Goal: Task Accomplishment & Management: Complete application form

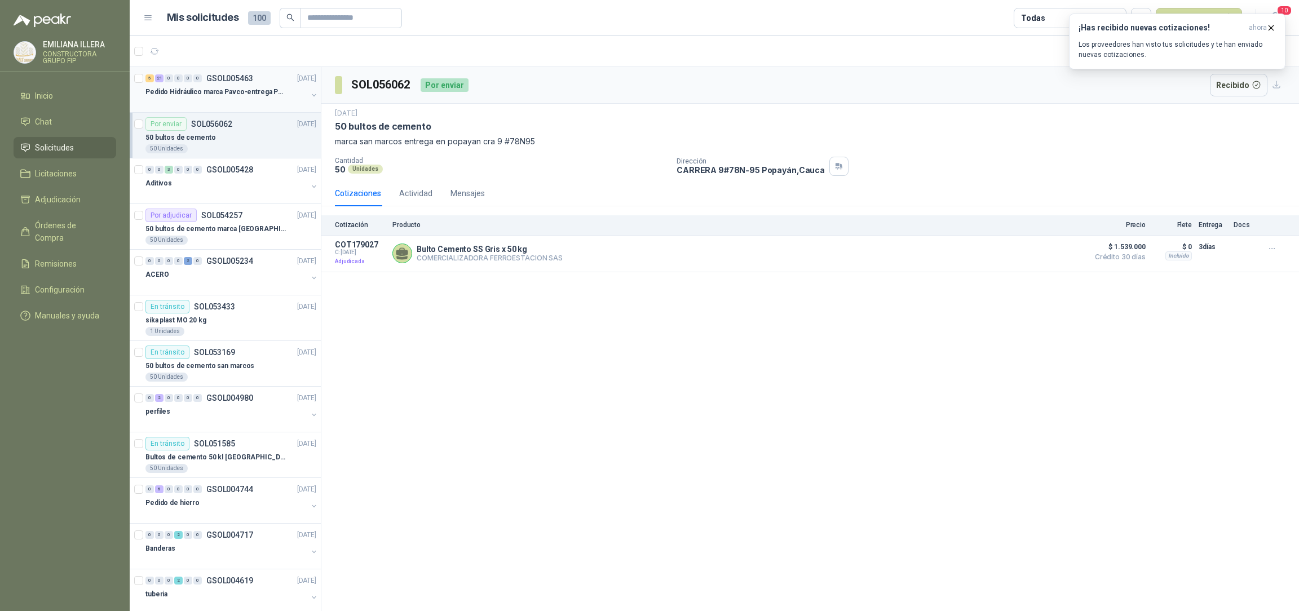
click at [216, 97] on p "Pedido Hidráulico marca Pavco-entrega Popayán" at bounding box center [216, 92] width 140 height 11
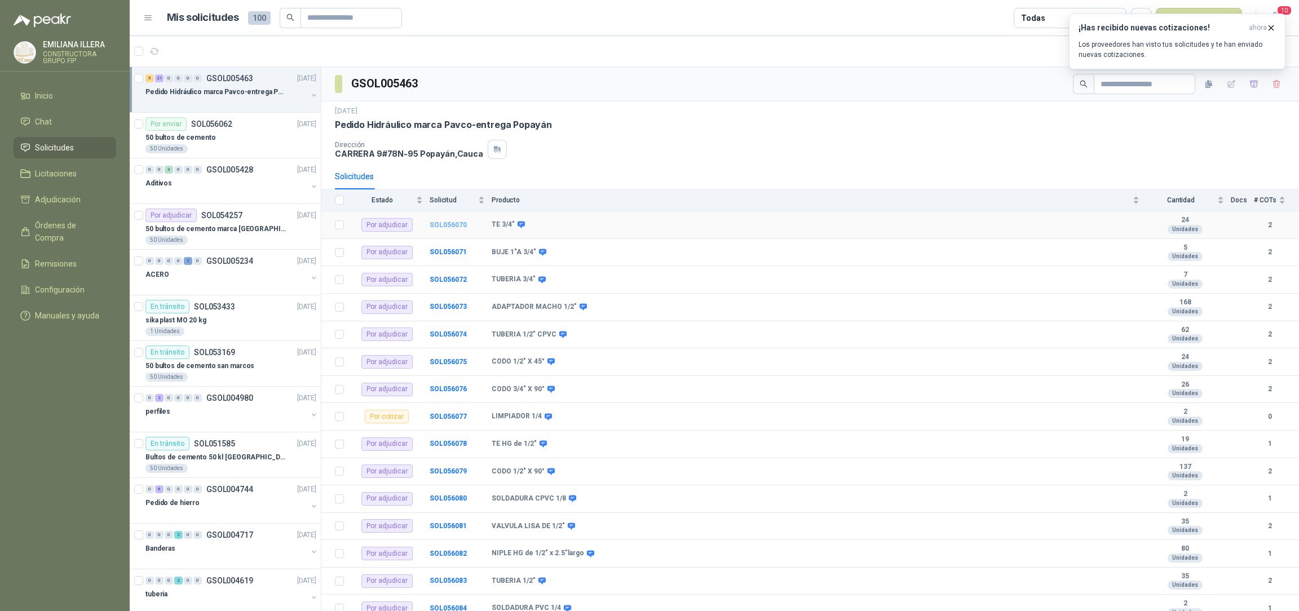
click at [435, 221] on td "SOL056070" at bounding box center [461, 226] width 62 height 28
click at [446, 226] on b "SOL056070" at bounding box center [448, 225] width 37 height 8
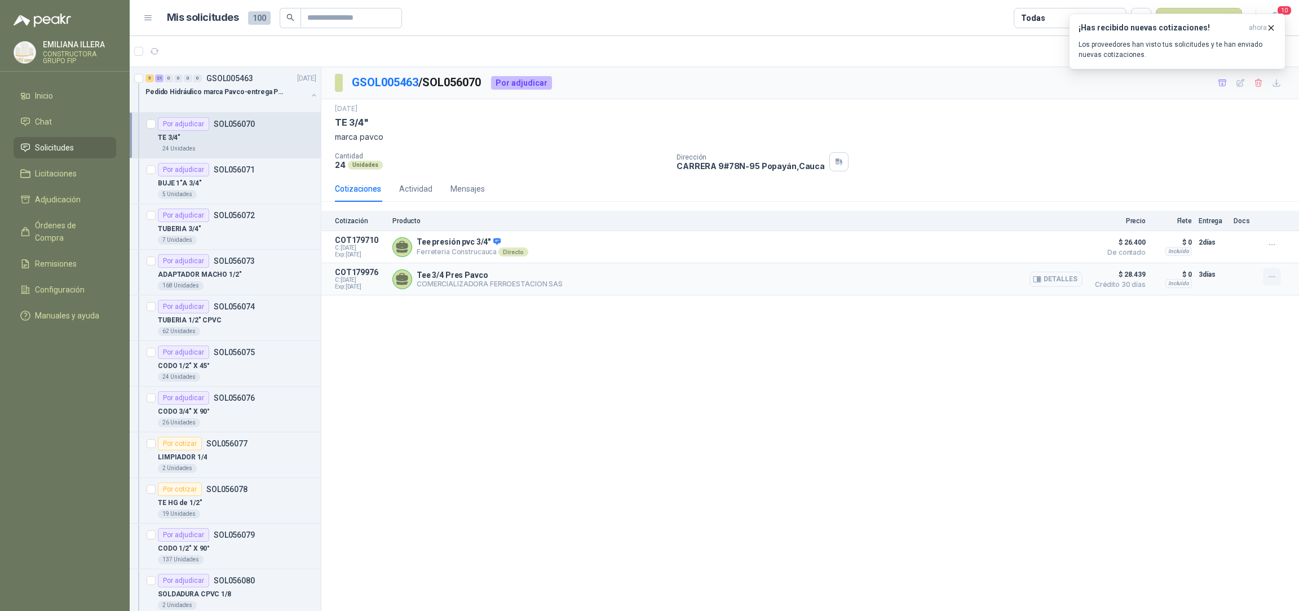
click at [1270, 278] on icon "button" at bounding box center [1273, 277] width 10 height 10
click at [1255, 235] on button "Añadir" at bounding box center [1250, 232] width 90 height 18
click at [238, 184] on div "BUJE 1"A 3/4"" at bounding box center [237, 184] width 158 height 14
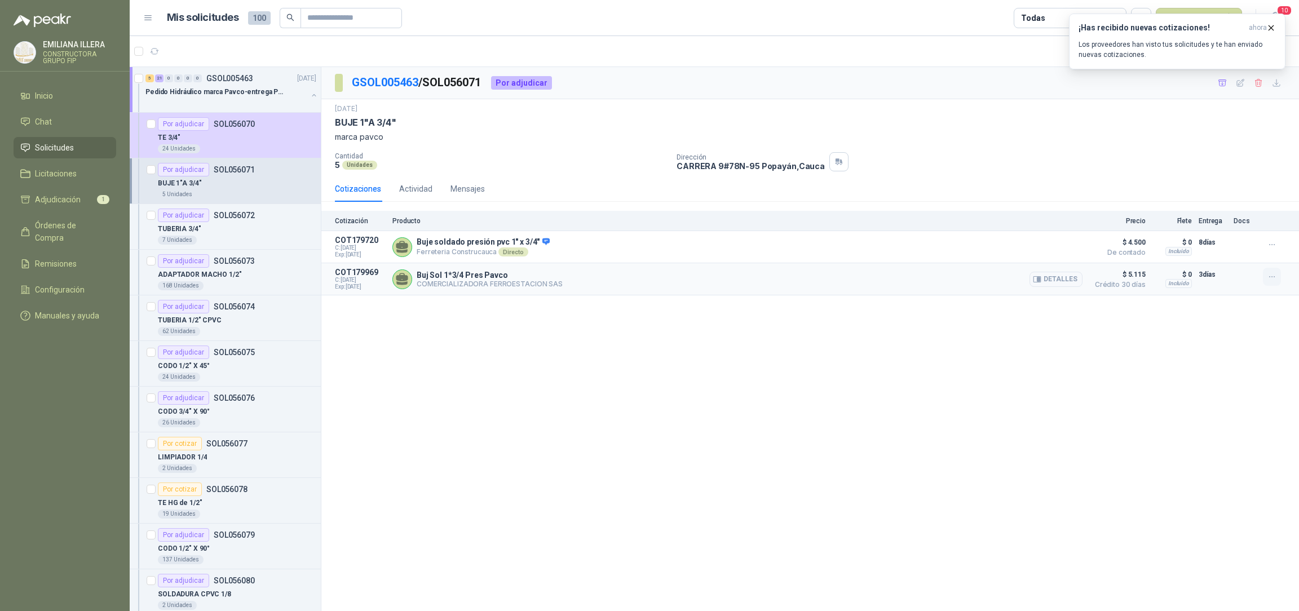
click at [1271, 281] on icon "button" at bounding box center [1273, 277] width 10 height 10
click at [1230, 235] on button "Añadir" at bounding box center [1250, 232] width 90 height 18
click at [238, 240] on div "7 Unidades" at bounding box center [237, 240] width 158 height 9
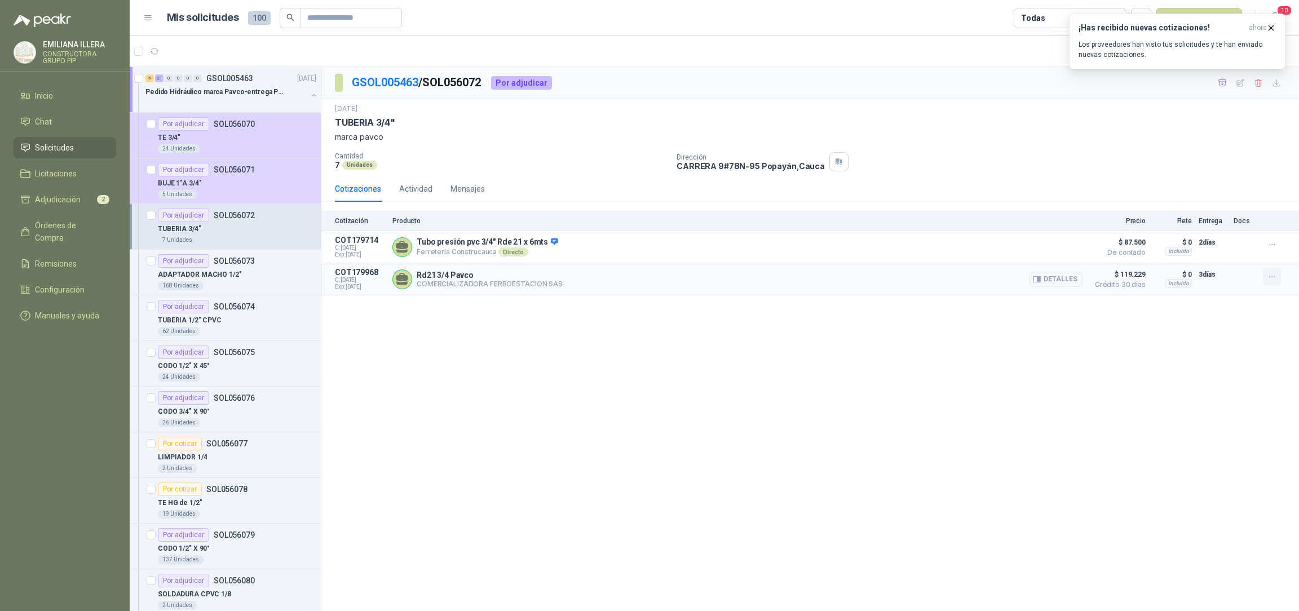
click at [1268, 277] on icon "button" at bounding box center [1273, 277] width 10 height 10
click at [1235, 234] on button "Añadir" at bounding box center [1250, 232] width 90 height 18
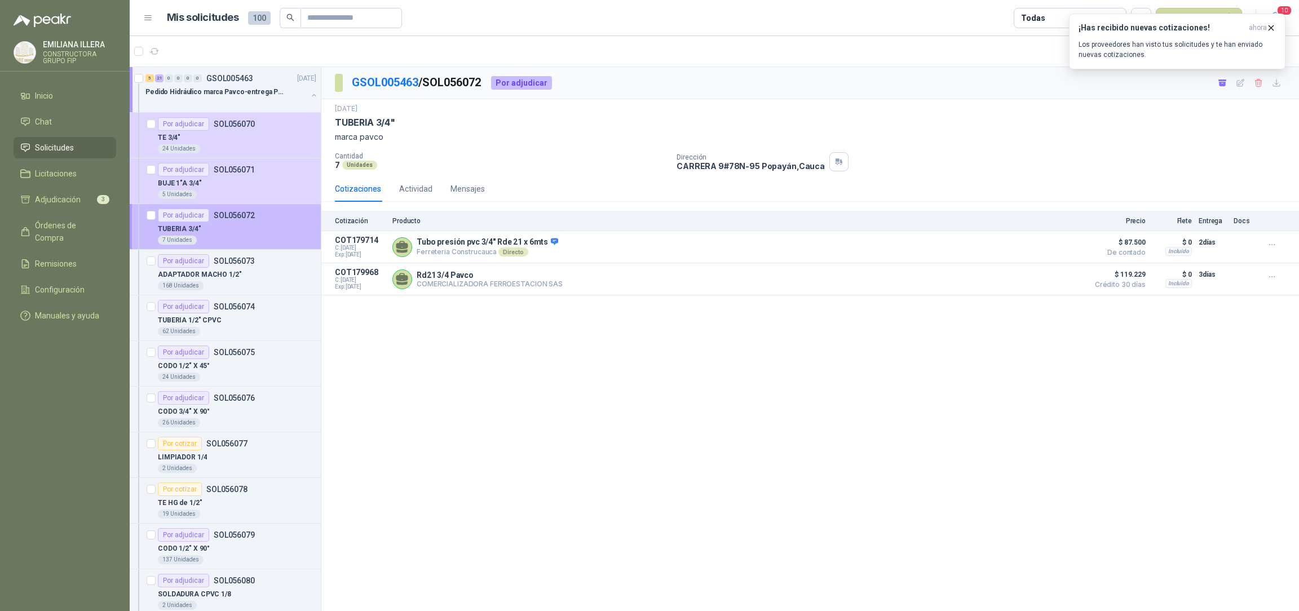
click at [223, 237] on div "7 Unidades" at bounding box center [237, 240] width 158 height 9
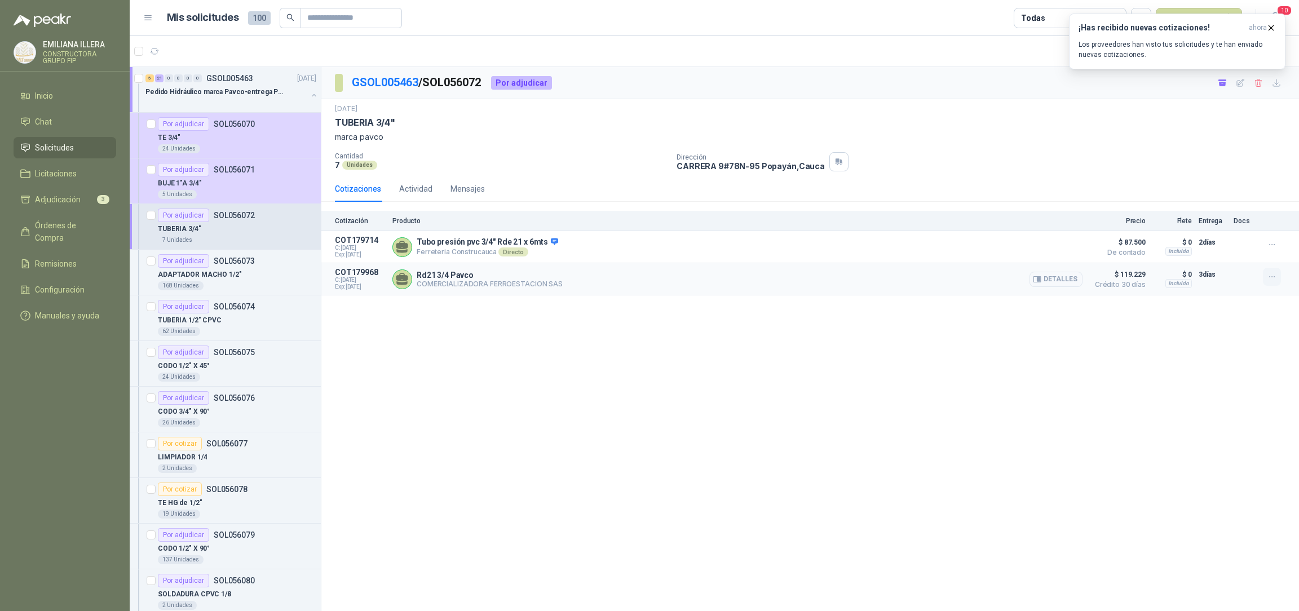
click at [1274, 284] on button "button" at bounding box center [1272, 277] width 18 height 18
click at [1139, 335] on div "GSOL005463 / SOL056072 Por adjudicar [DATE] TUBERIA 3/4" marca pavco Cantidad 7…" at bounding box center [810, 341] width 978 height 548
click at [1279, 273] on button "button" at bounding box center [1272, 277] width 18 height 18
click at [1123, 356] on div "GSOL005463 / SOL056072 Por adjudicar [DATE] TUBERIA 3/4" marca pavco Cantidad 7…" at bounding box center [810, 341] width 978 height 548
click at [1270, 279] on icon "button" at bounding box center [1273, 277] width 10 height 10
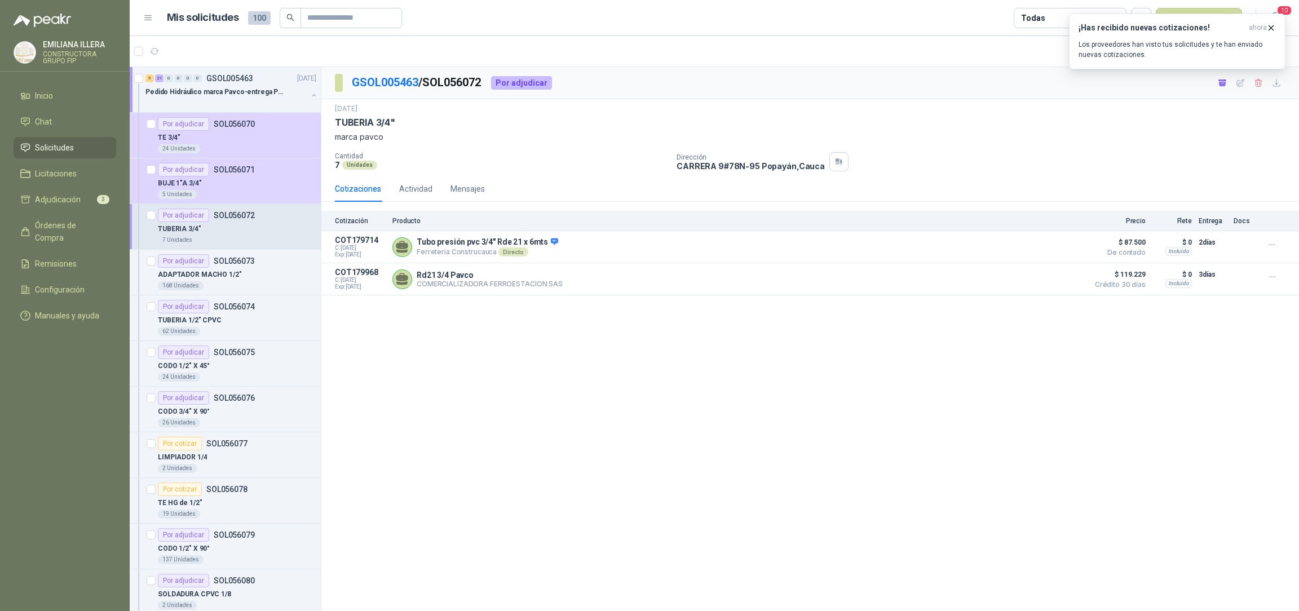
click at [1166, 363] on div "GSOL005463 / SOL056072 Por adjudicar [DATE] TUBERIA 3/4" marca pavco Cantidad 7…" at bounding box center [810, 341] width 978 height 548
click at [243, 233] on div "TUBERIA 3/4"" at bounding box center [237, 229] width 158 height 14
click at [240, 285] on div "168 Unidades" at bounding box center [237, 285] width 158 height 9
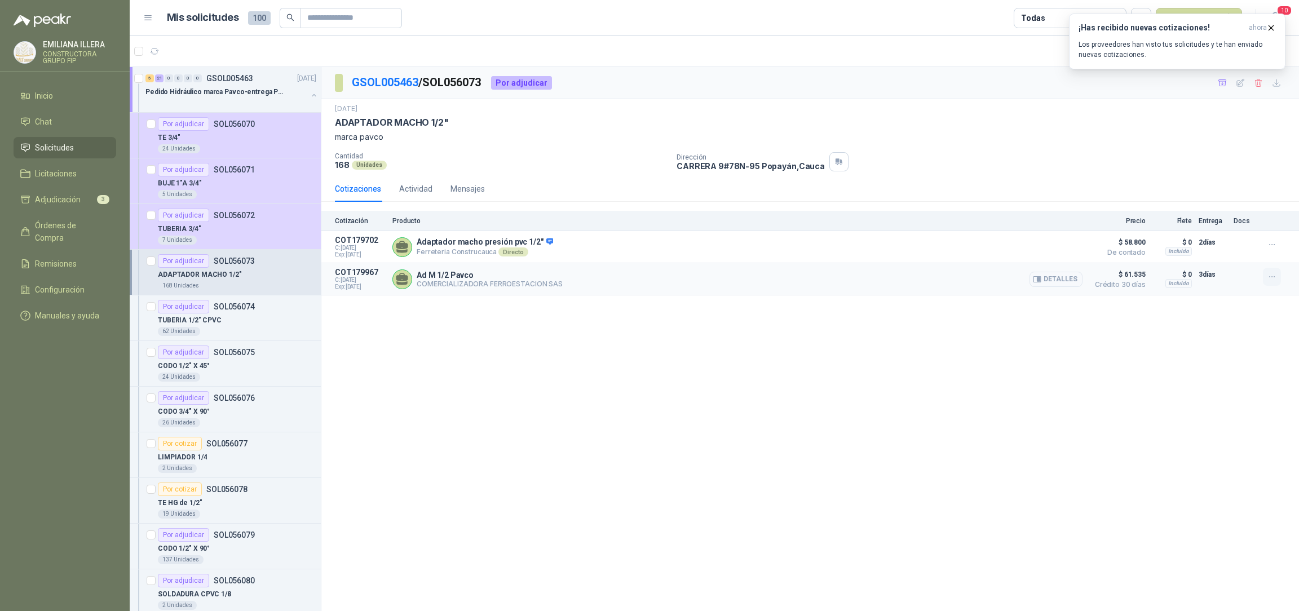
click at [1274, 281] on icon "button" at bounding box center [1273, 277] width 10 height 10
click at [1233, 234] on button "Añadir" at bounding box center [1250, 232] width 90 height 18
click at [246, 321] on div "TUBERIA 1/2" CPVC" at bounding box center [237, 321] width 158 height 14
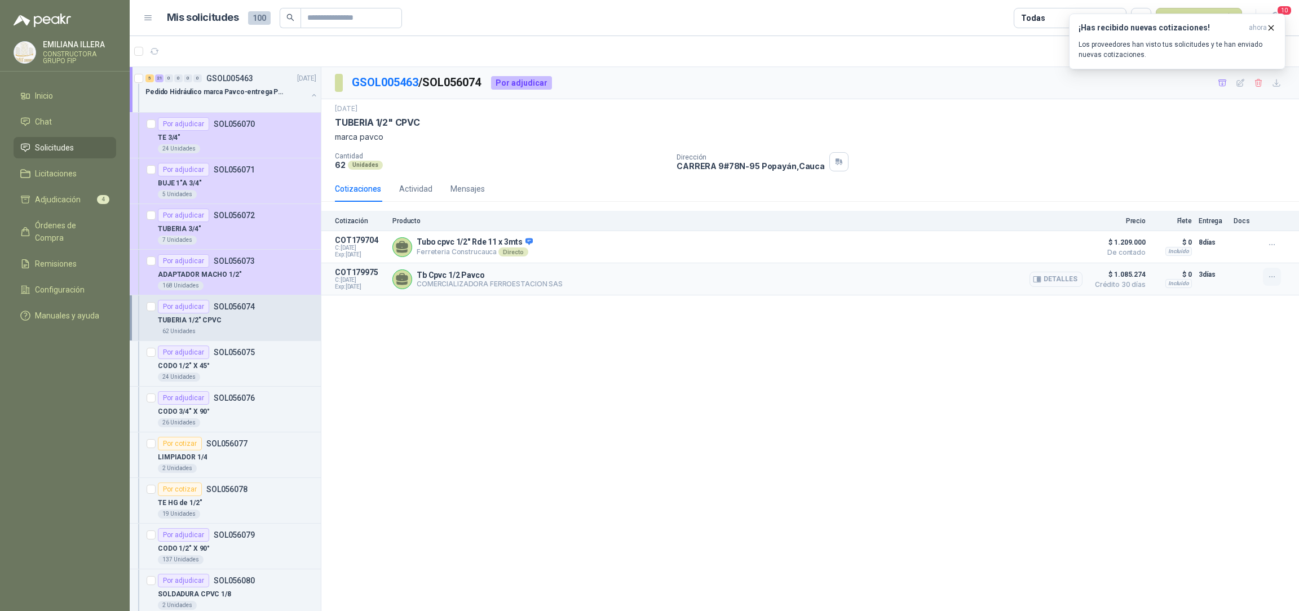
click at [1275, 284] on button "button" at bounding box center [1272, 277] width 18 height 18
click at [1241, 231] on button "Añadir" at bounding box center [1250, 232] width 90 height 18
click at [209, 369] on p "CODO 1/2" X 45°" at bounding box center [184, 366] width 52 height 11
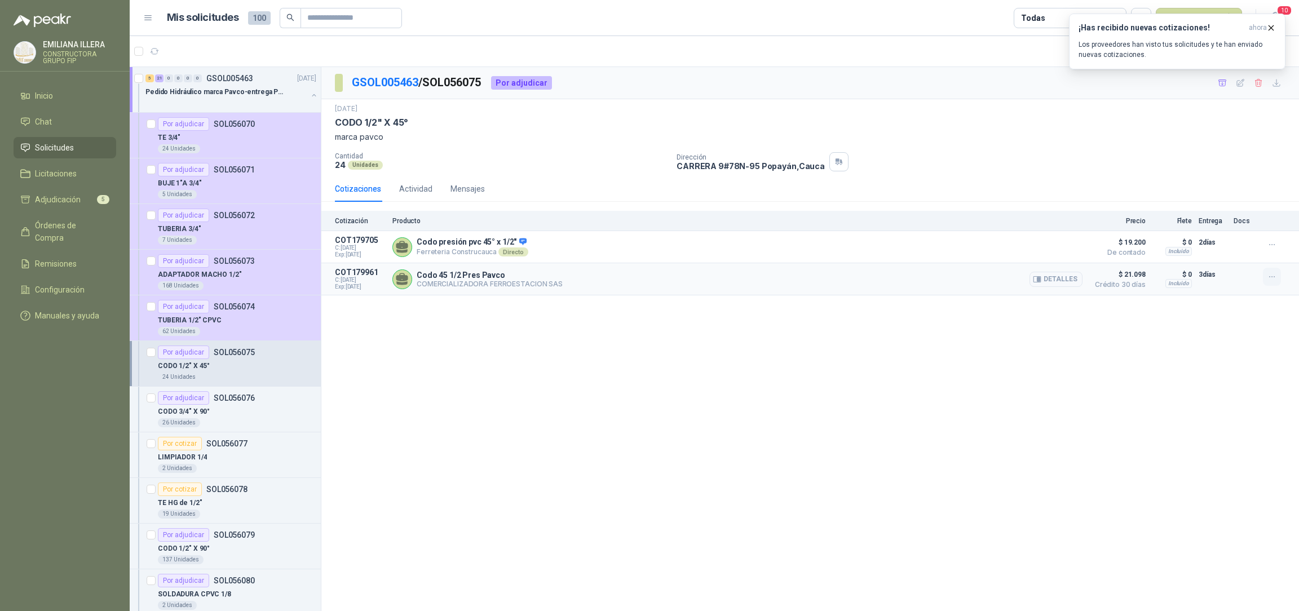
click at [1274, 285] on button "button" at bounding box center [1272, 277] width 18 height 18
click at [1230, 227] on button "Añadir" at bounding box center [1250, 232] width 90 height 18
click at [240, 417] on div "CODO 3/4" X 90°" at bounding box center [237, 412] width 158 height 14
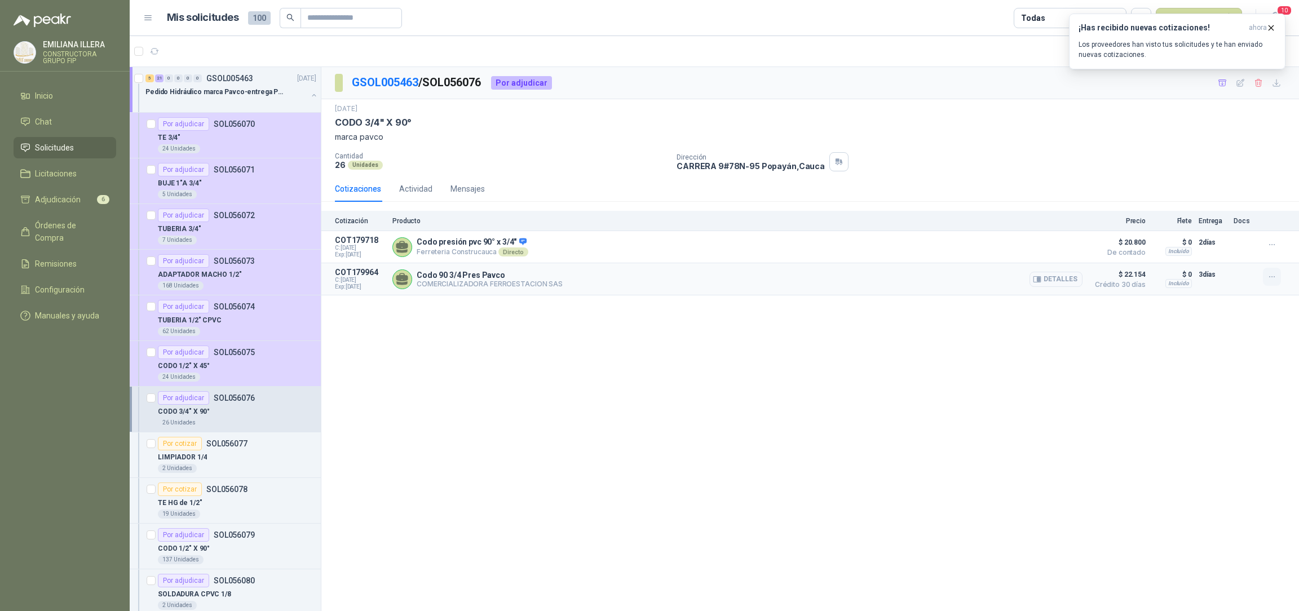
click at [1268, 281] on icon "button" at bounding box center [1273, 277] width 10 height 10
click at [1221, 239] on button "Añadir" at bounding box center [1250, 232] width 90 height 18
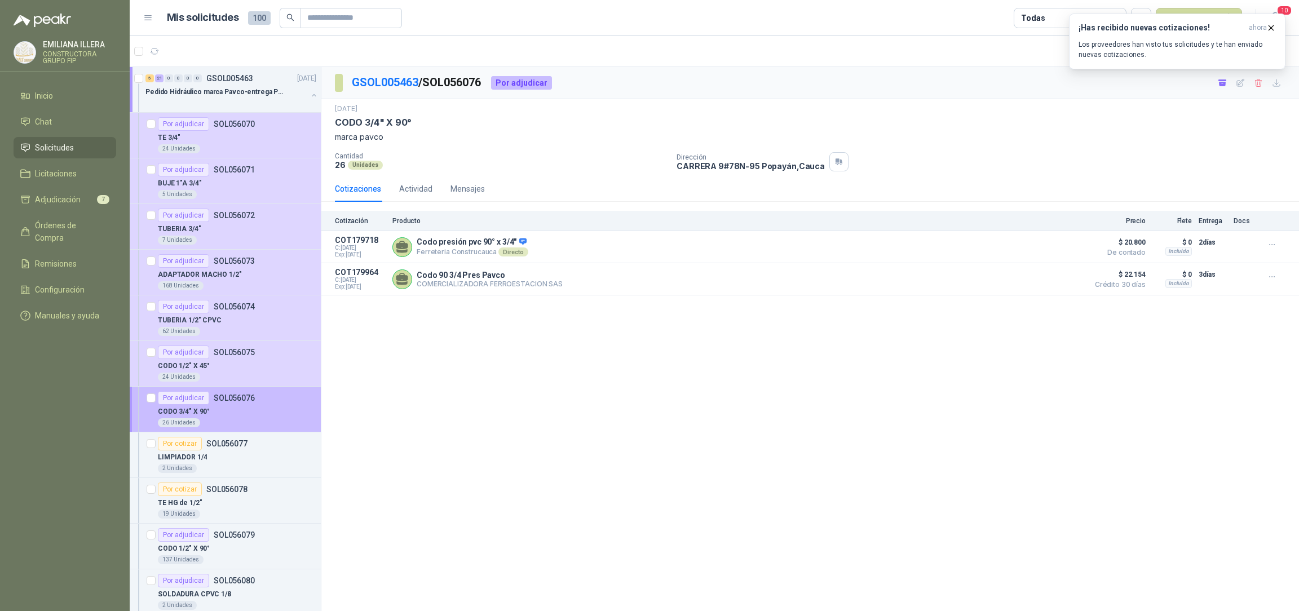
click at [250, 414] on div "CODO 3/4" X 90°" at bounding box center [237, 412] width 158 height 14
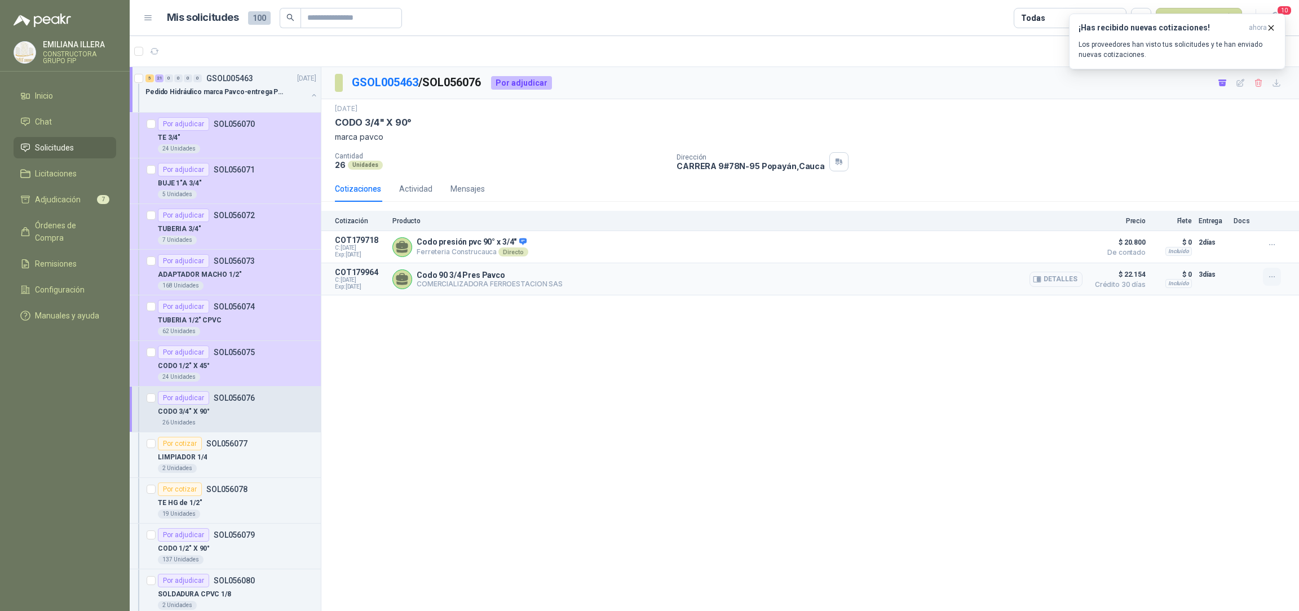
click at [1278, 281] on button "button" at bounding box center [1272, 277] width 18 height 18
drag, startPoint x: 608, startPoint y: 458, endPoint x: 209, endPoint y: 453, distance: 399.4
click at [607, 458] on div "GSOL005463 / SOL056076 Por adjudicar [DATE] CODO 3/4" X 90° marca pavco Cantida…" at bounding box center [810, 341] width 978 height 548
click at [215, 447] on p "SOL056077" at bounding box center [226, 444] width 41 height 8
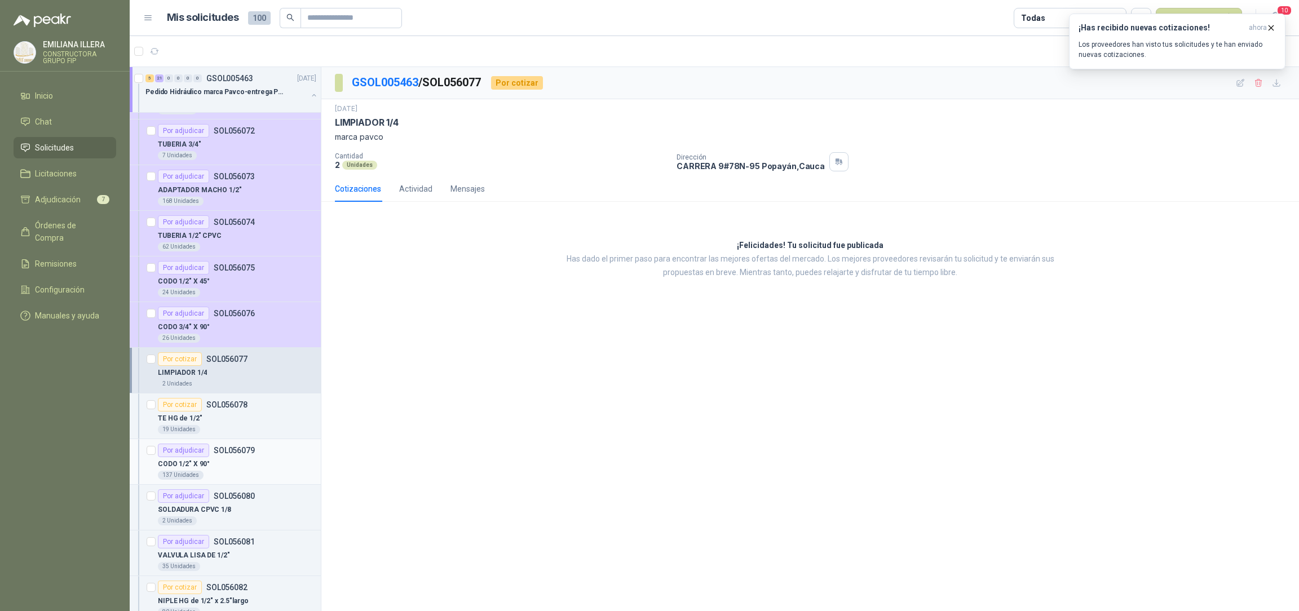
scroll to position [169, 0]
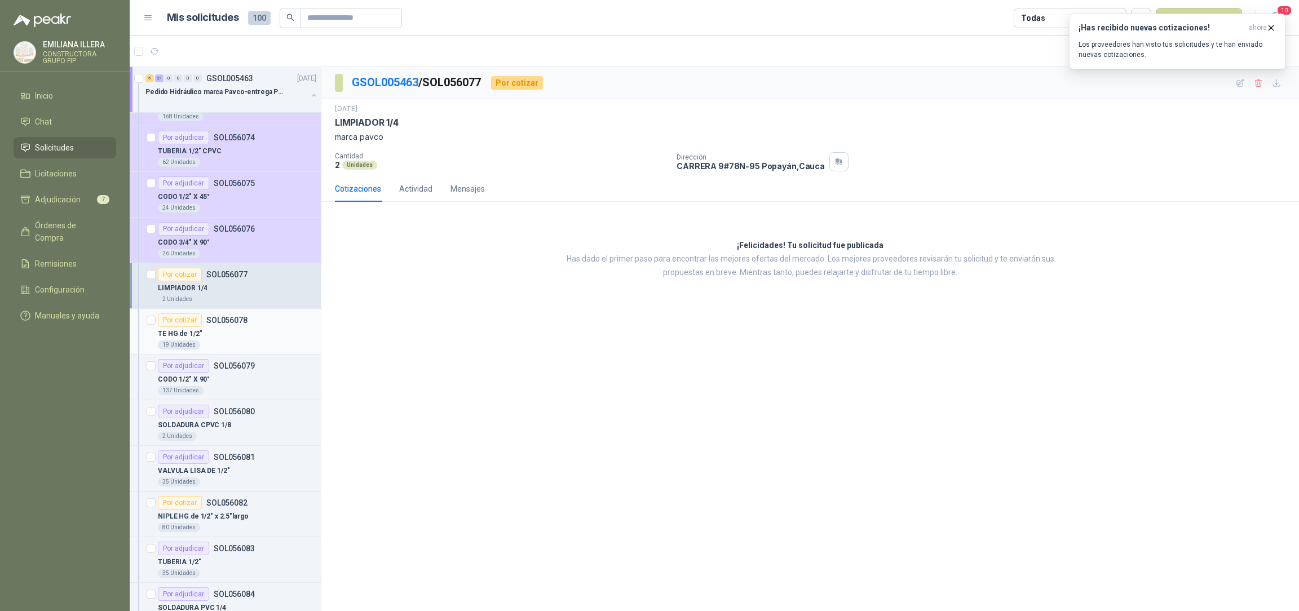
click at [255, 335] on div "TE HG de 1/2"" at bounding box center [237, 334] width 158 height 14
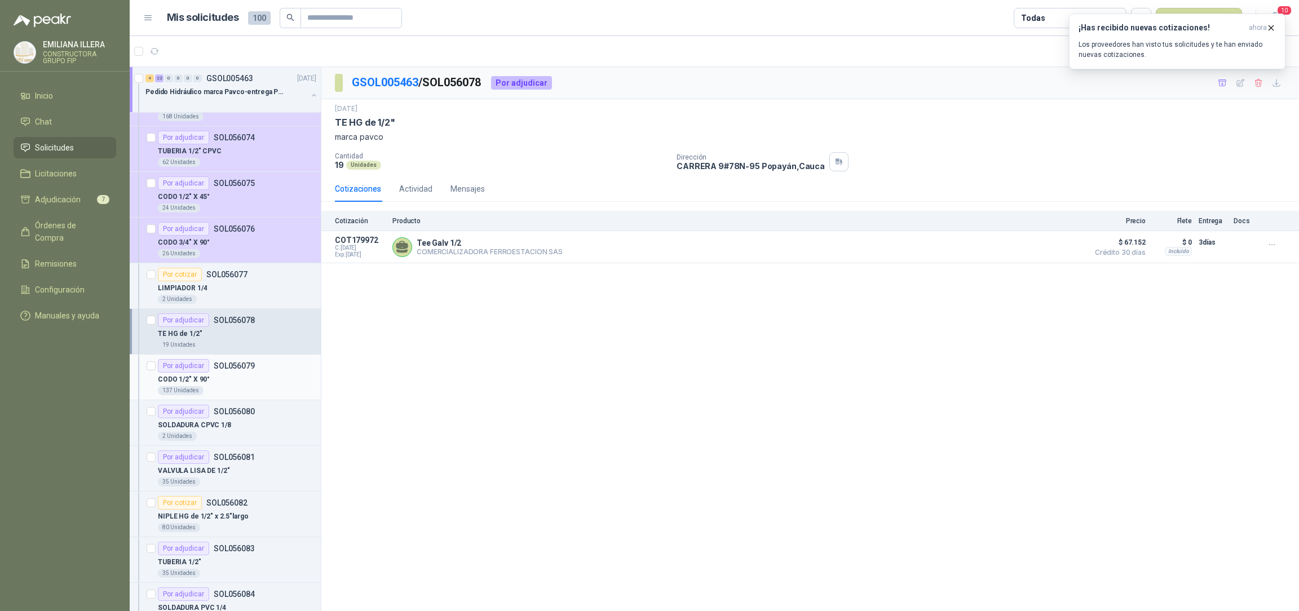
click at [253, 383] on div "CODO 1/2" X 90°" at bounding box center [237, 380] width 158 height 14
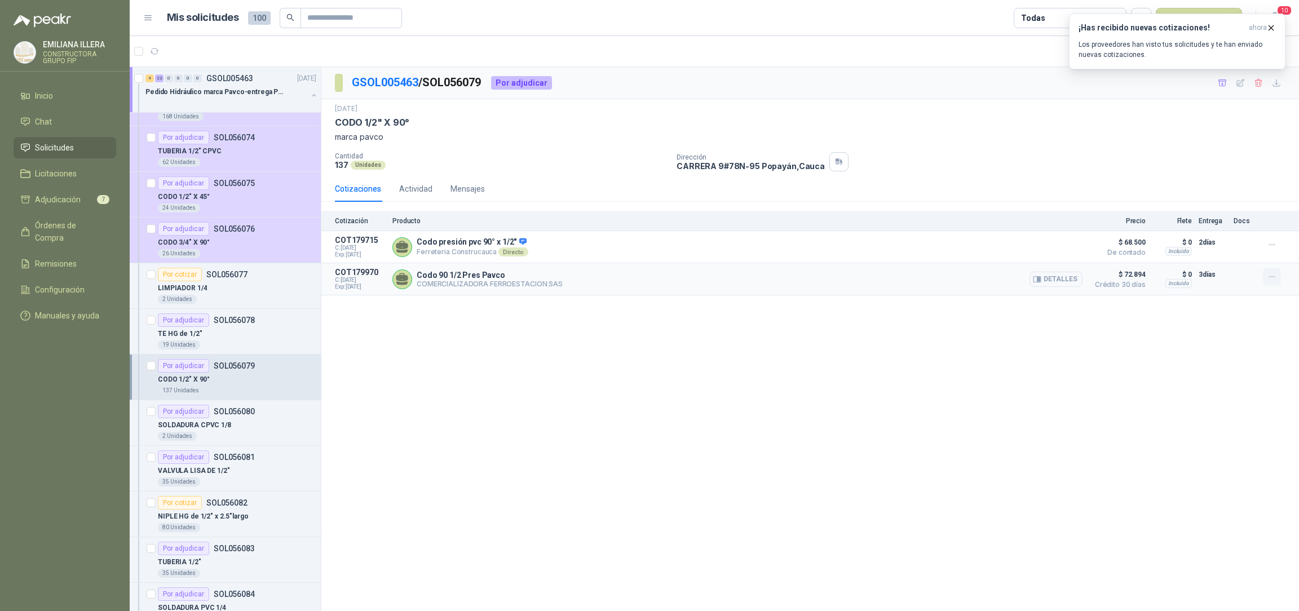
click at [1277, 282] on button "button" at bounding box center [1272, 277] width 18 height 18
click at [822, 504] on div "GSOL005463 / SOL056079 Por adjudicar [DATE] CODO 1/2" X 90° marca pavco Cantida…" at bounding box center [810, 341] width 978 height 548
click at [255, 300] on div "2 Unidades" at bounding box center [237, 299] width 158 height 9
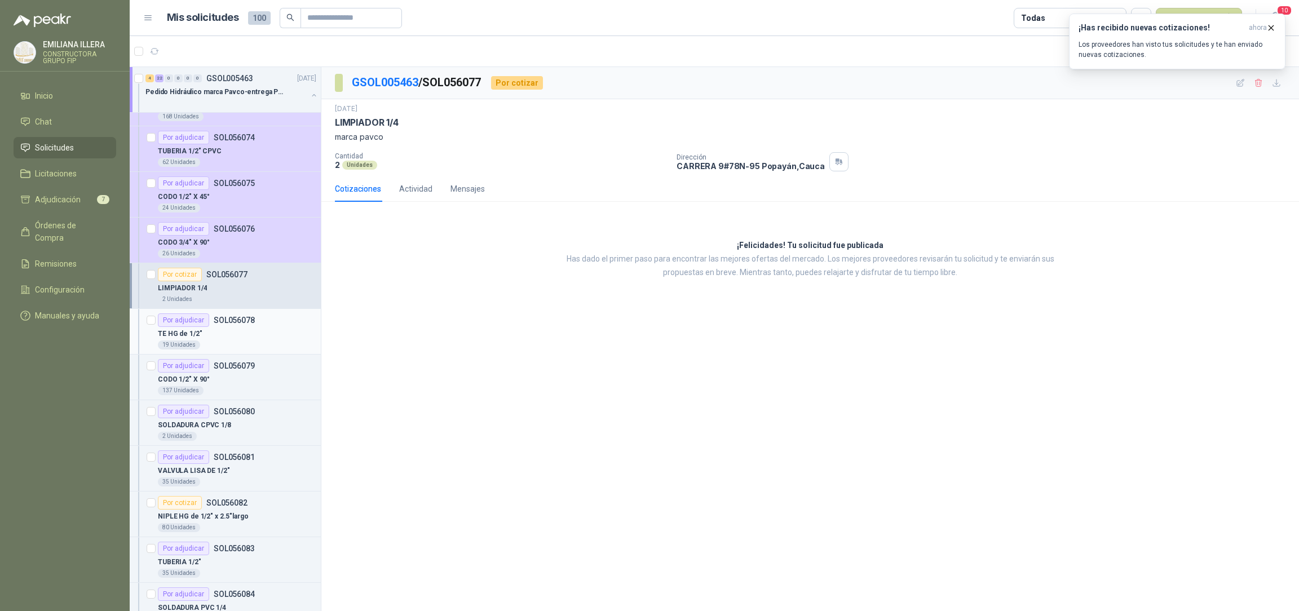
click at [259, 341] on div "19 Unidades" at bounding box center [237, 345] width 158 height 9
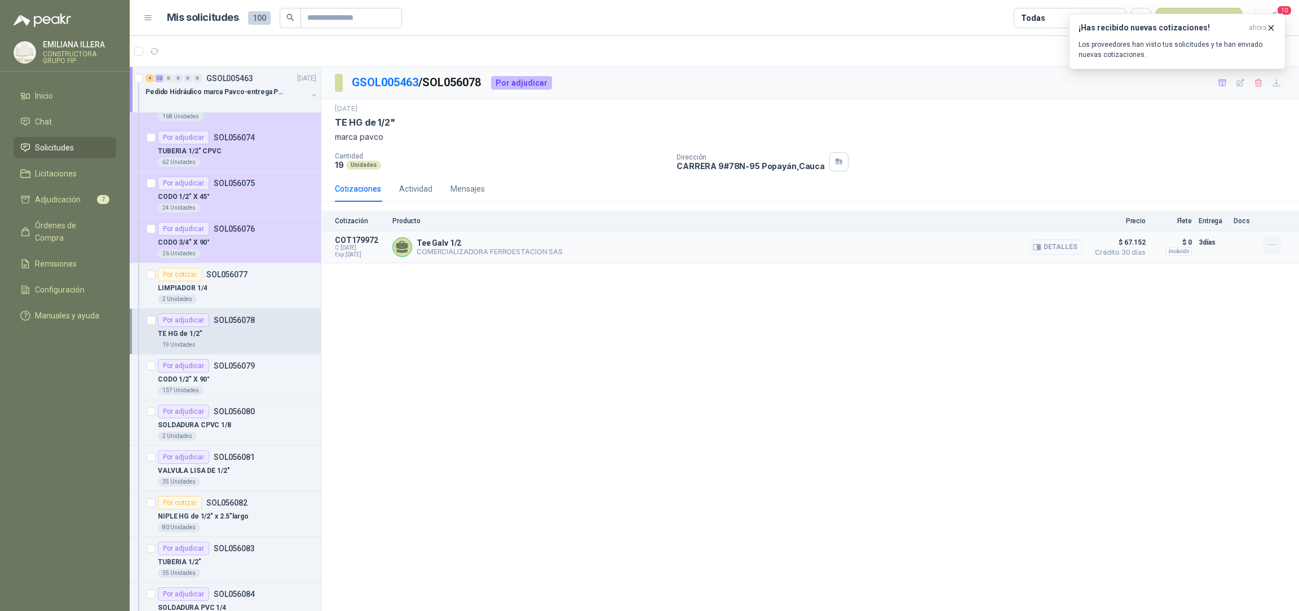
click at [1274, 248] on icon "button" at bounding box center [1273, 245] width 10 height 10
click at [1241, 202] on button "Añadir" at bounding box center [1250, 200] width 90 height 18
click at [281, 387] on div "137 Unidades" at bounding box center [237, 390] width 158 height 9
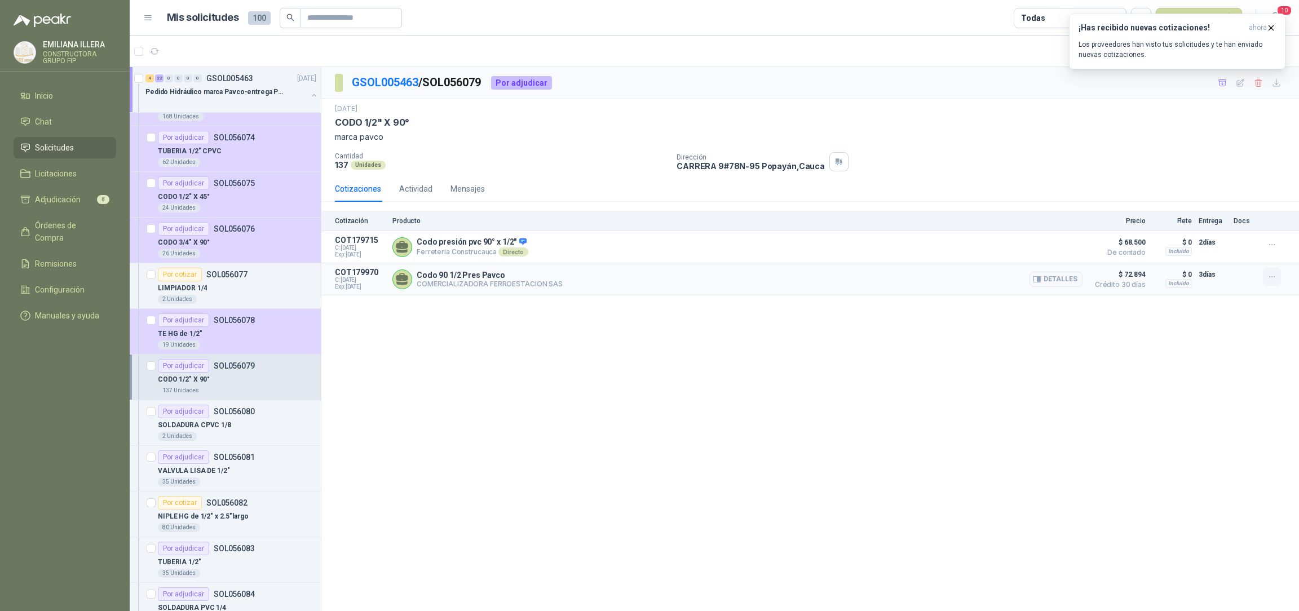
click at [1277, 276] on button "button" at bounding box center [1272, 277] width 18 height 18
click at [1227, 237] on button "Añadir" at bounding box center [1250, 232] width 90 height 18
click at [235, 437] on div "2 Unidades" at bounding box center [237, 436] width 158 height 9
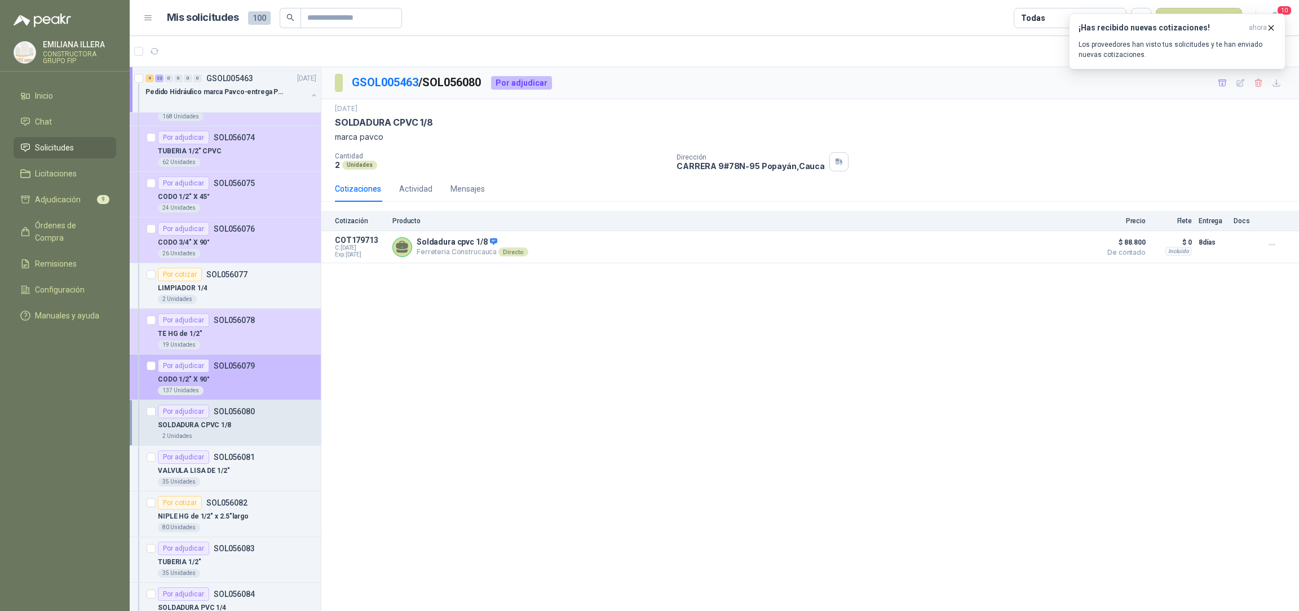
click at [227, 381] on div "CODO 1/2" X 90°" at bounding box center [237, 380] width 158 height 14
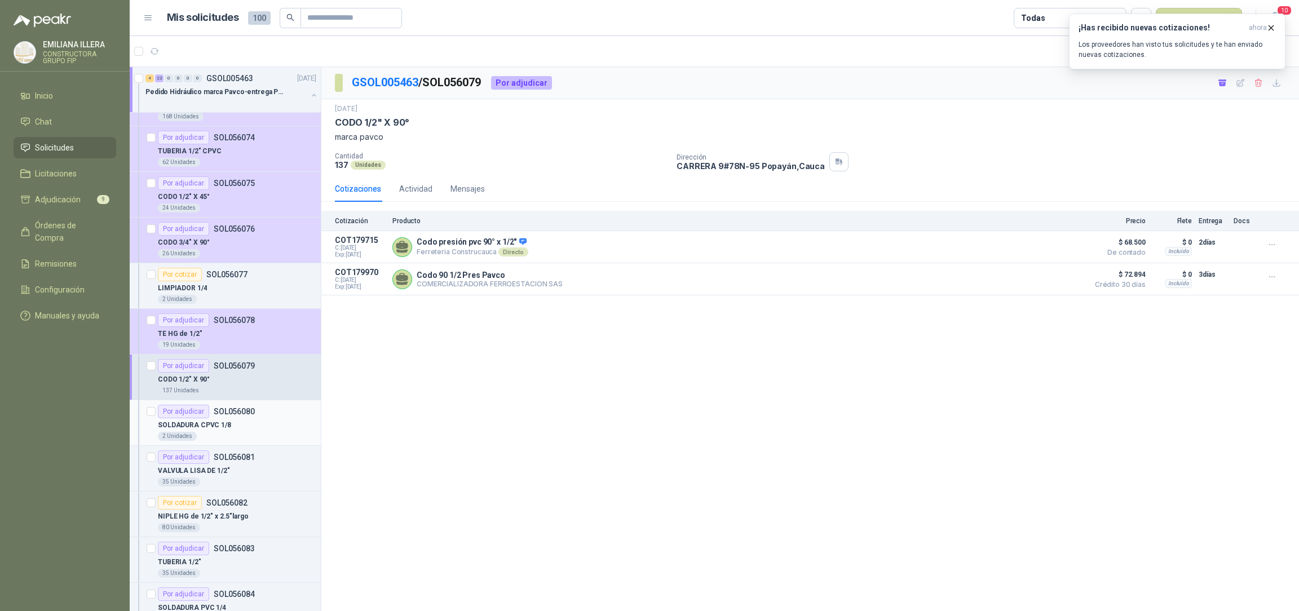
click at [227, 425] on p "SOLDADURA CPVC 1/8" at bounding box center [194, 425] width 73 height 11
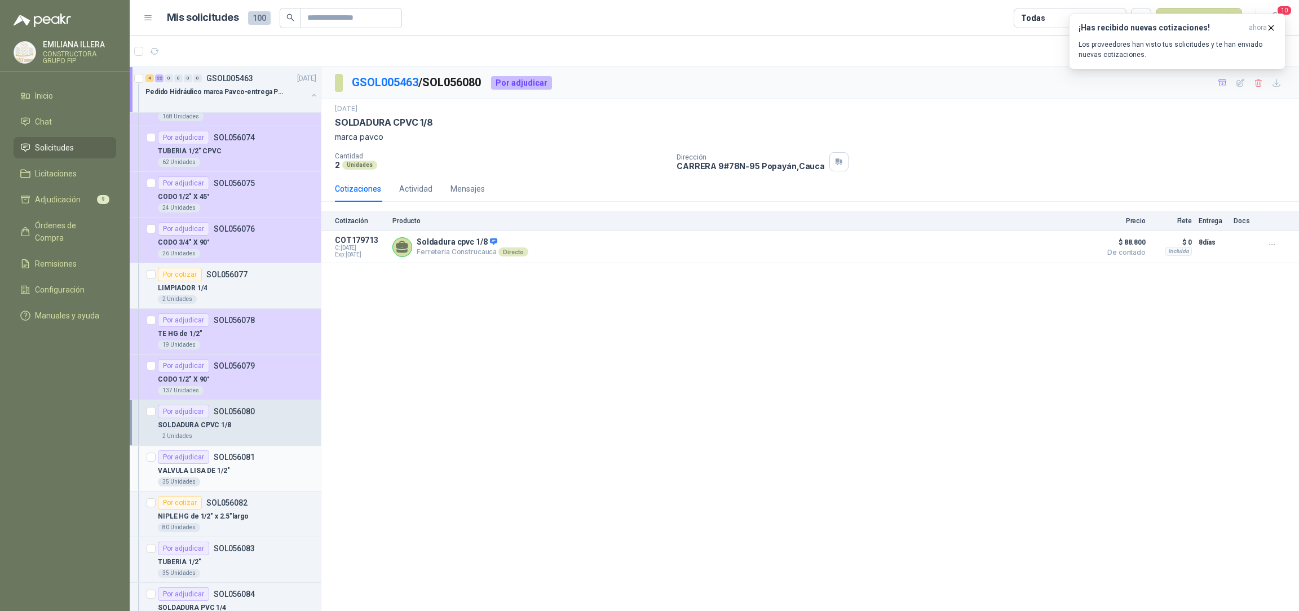
click at [236, 473] on div "VALVULA LISA DE 1/2"" at bounding box center [237, 471] width 158 height 14
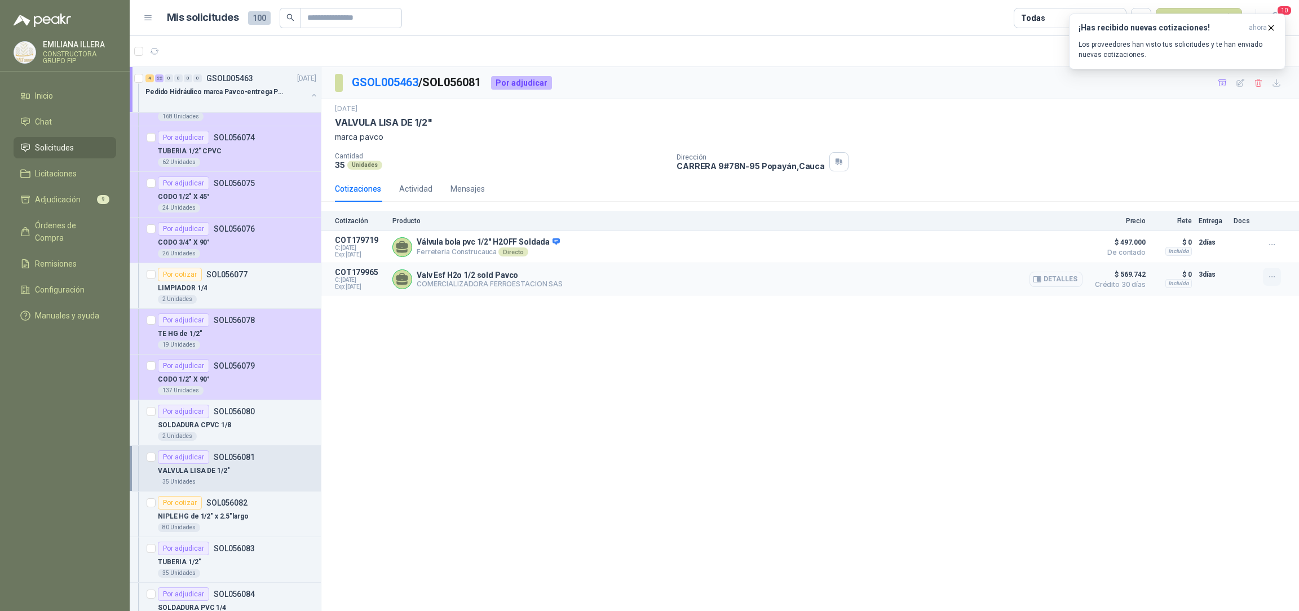
click at [1274, 281] on icon "button" at bounding box center [1273, 277] width 10 height 10
click at [1209, 235] on button "Añadir" at bounding box center [1250, 232] width 90 height 18
click at [251, 515] on div "NIPLE HG de 1/2" x 2.5"largo" at bounding box center [237, 517] width 158 height 14
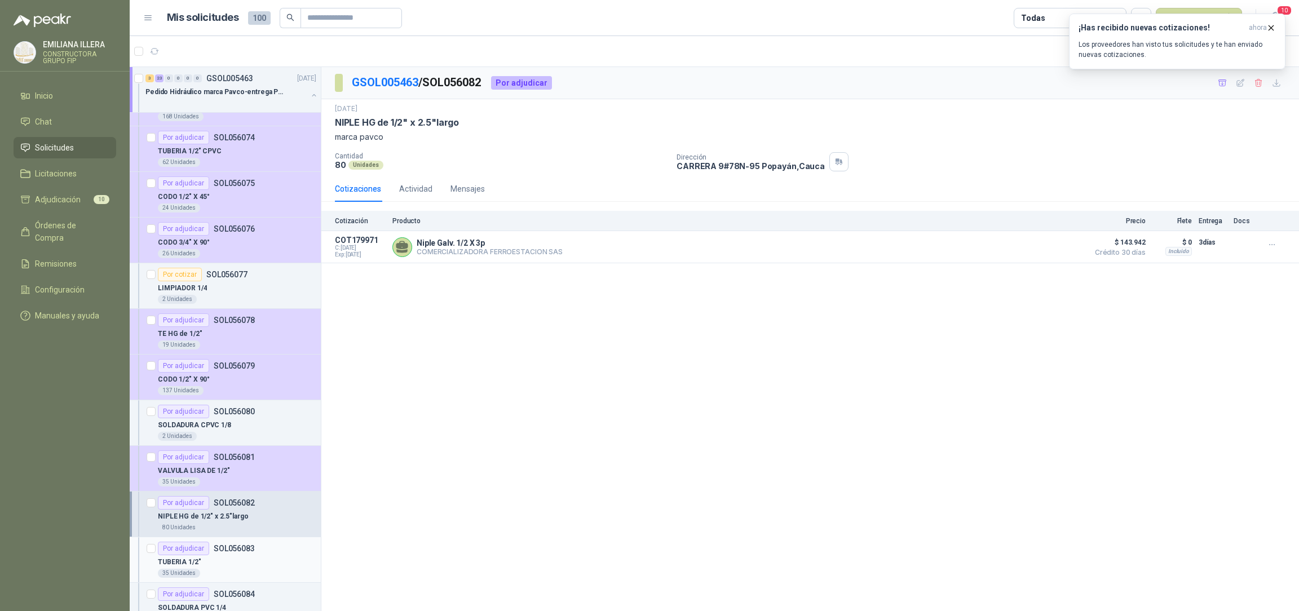
scroll to position [253, 0]
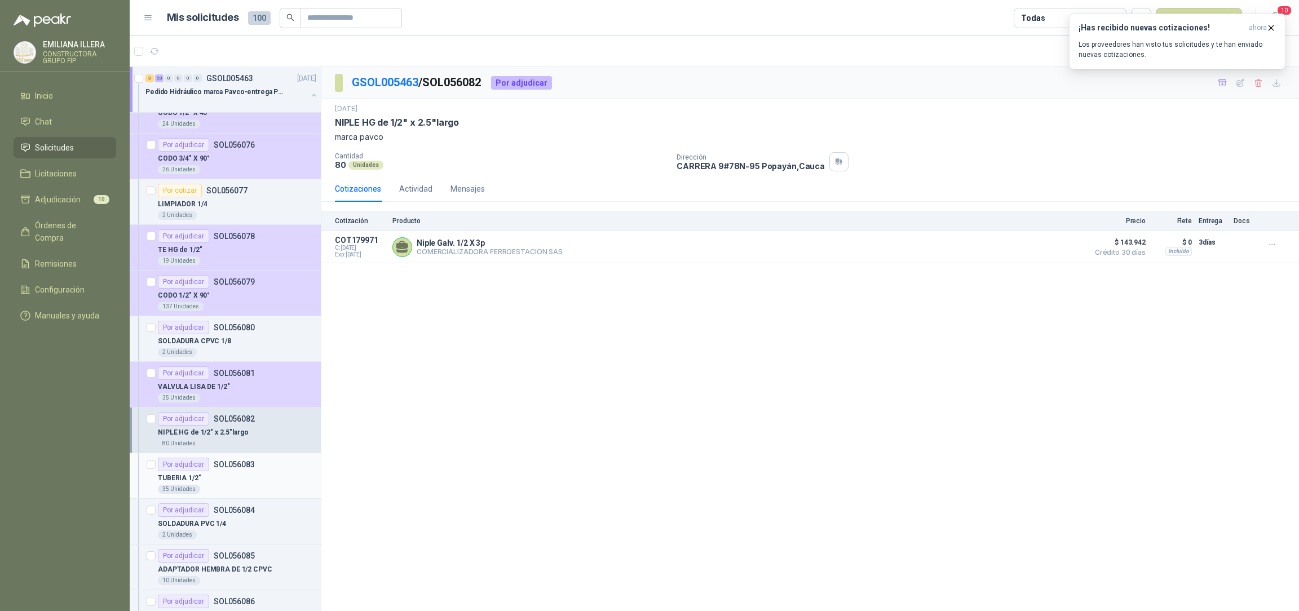
click at [252, 483] on div "TUBERIA 1/2"" at bounding box center [237, 479] width 158 height 14
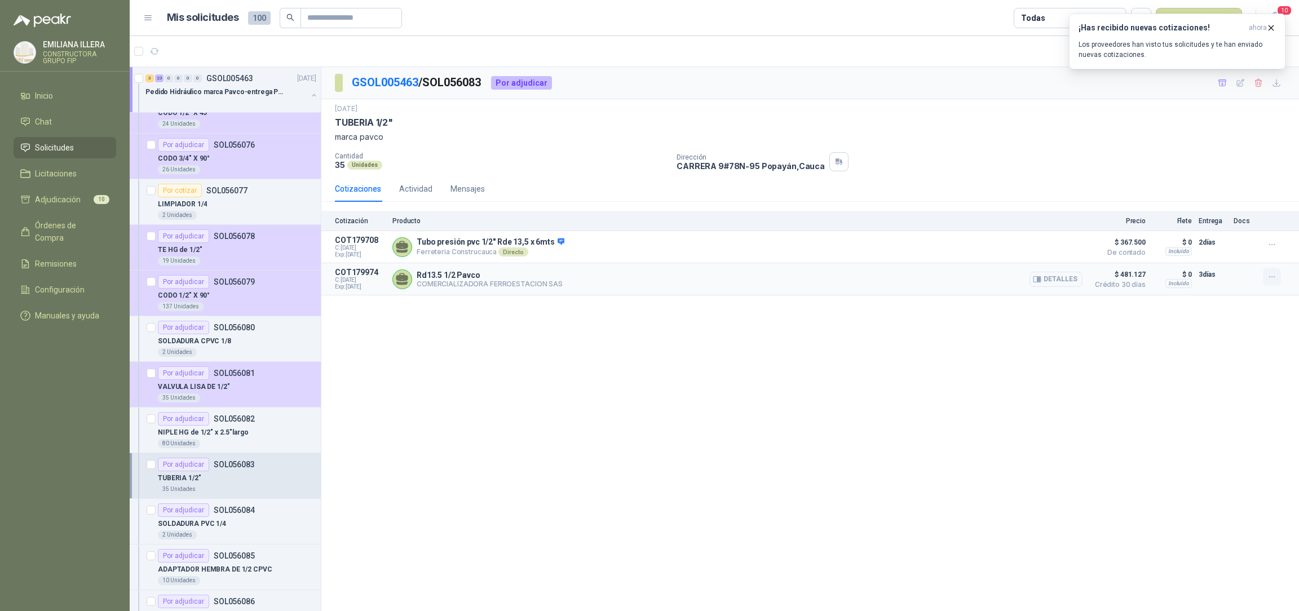
click at [1274, 281] on icon "button" at bounding box center [1273, 277] width 10 height 10
click at [1236, 236] on button "Añadir" at bounding box center [1250, 232] width 90 height 18
click at [248, 524] on div "SOLDADURA PVC 1/4" at bounding box center [237, 524] width 158 height 14
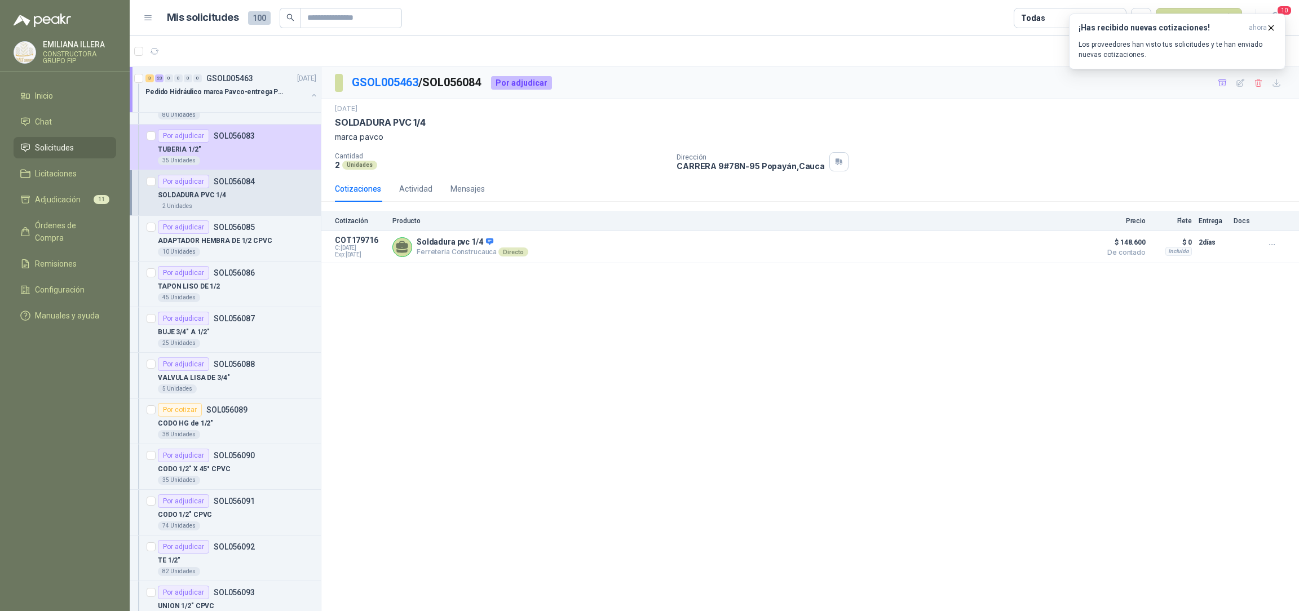
scroll to position [634, 0]
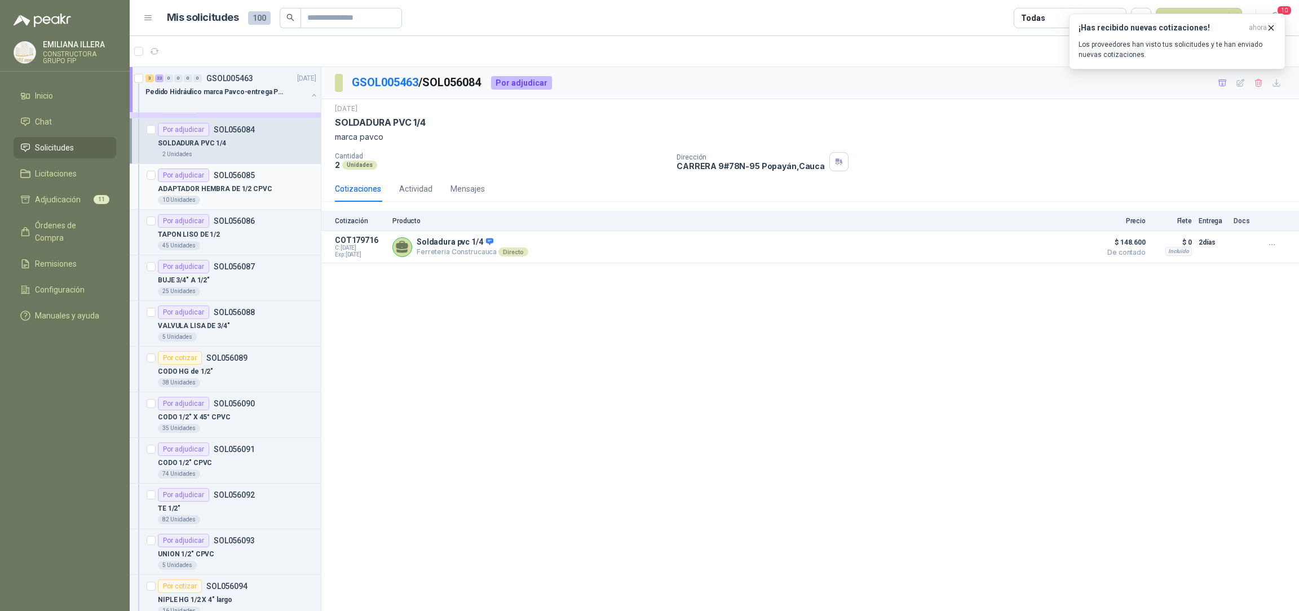
click at [233, 191] on p "ADAPTADOR HEMBRA DE 1/2 CPVC" at bounding box center [215, 189] width 114 height 11
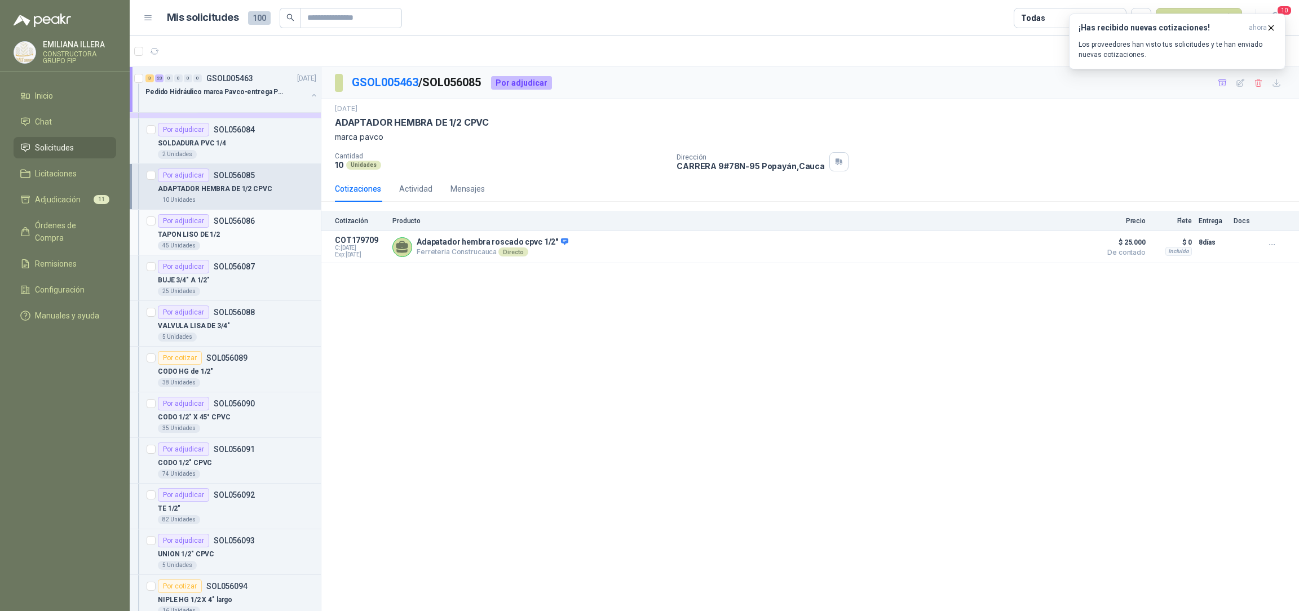
click at [238, 240] on div "TAPON LISO DE 1/2" at bounding box center [237, 235] width 158 height 14
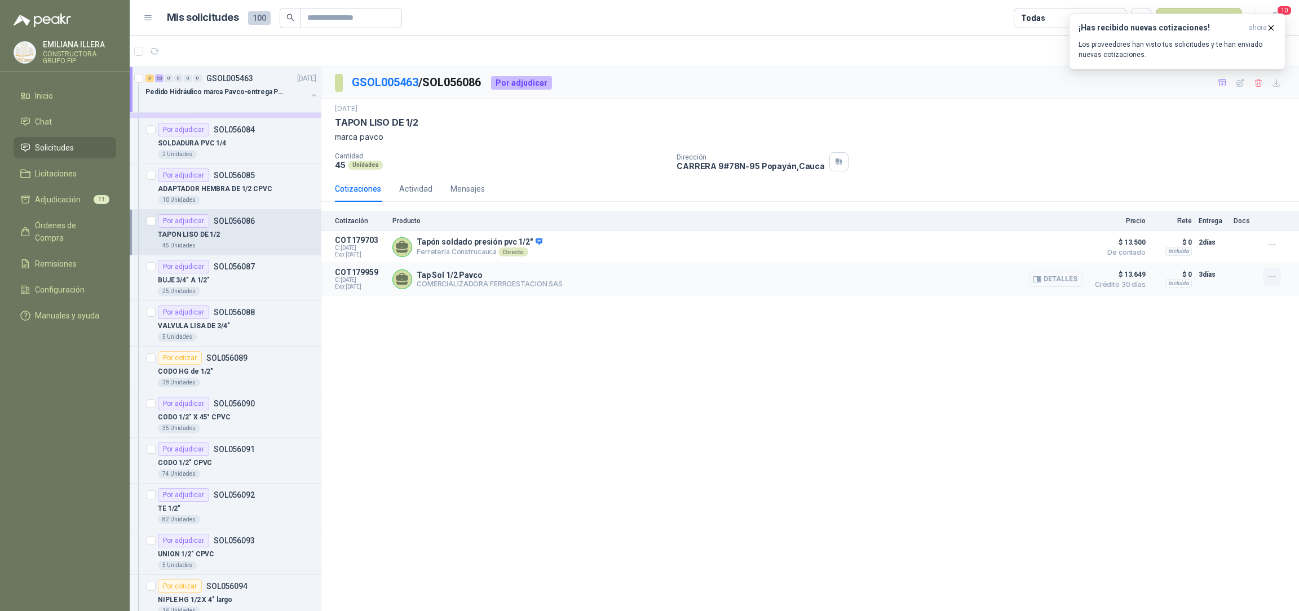
click at [1270, 281] on icon "button" at bounding box center [1273, 277] width 10 height 10
click at [1239, 234] on button "Añadir" at bounding box center [1250, 232] width 90 height 18
click at [239, 292] on div "25 Unidades" at bounding box center [237, 291] width 158 height 9
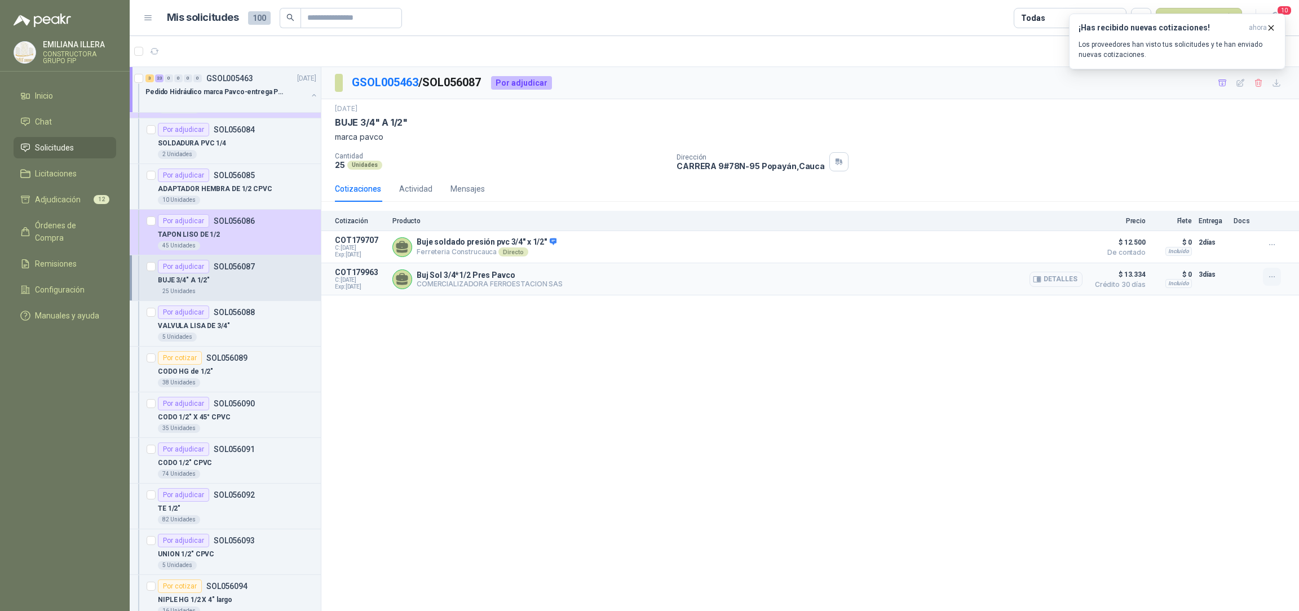
click at [1277, 275] on button "button" at bounding box center [1272, 277] width 18 height 18
click at [1251, 235] on button "Añadir" at bounding box center [1250, 232] width 90 height 18
drag, startPoint x: 666, startPoint y: 420, endPoint x: 681, endPoint y: 412, distance: 17.4
click at [666, 420] on div "GSOL005463 / SOL056087 Por adjudicar [DATE] BUJE 3/4" A 1/2" marca pavco Cantid…" at bounding box center [810, 341] width 978 height 548
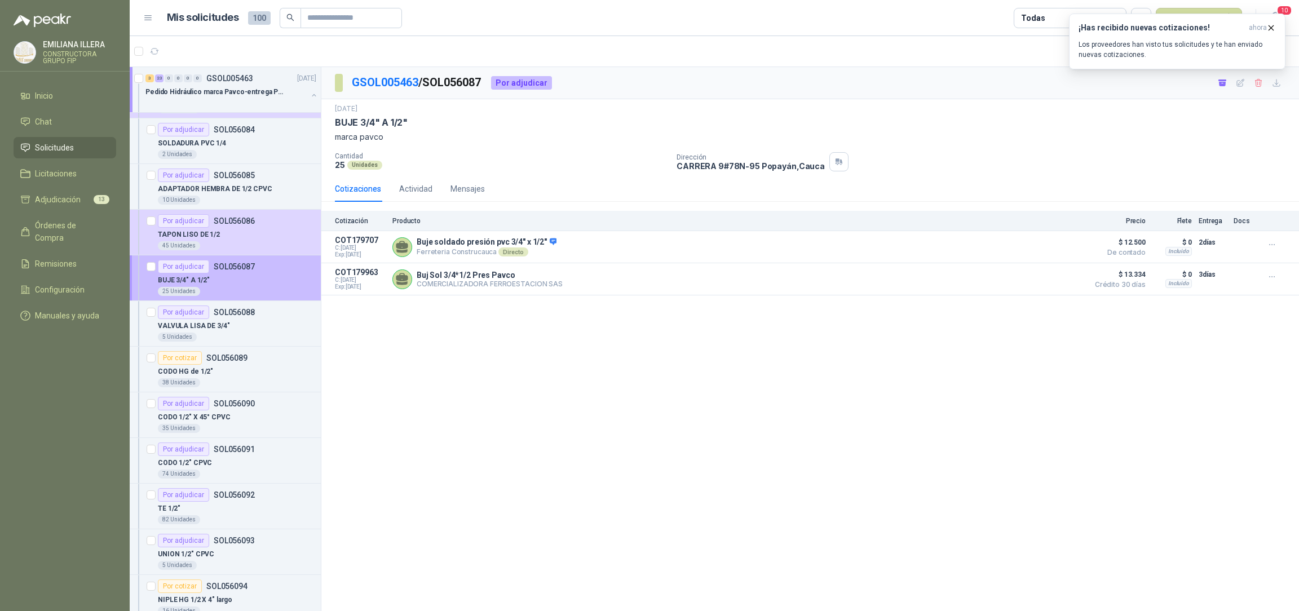
click at [251, 284] on div "BUJE 3/4" A 1/2"" at bounding box center [237, 281] width 158 height 14
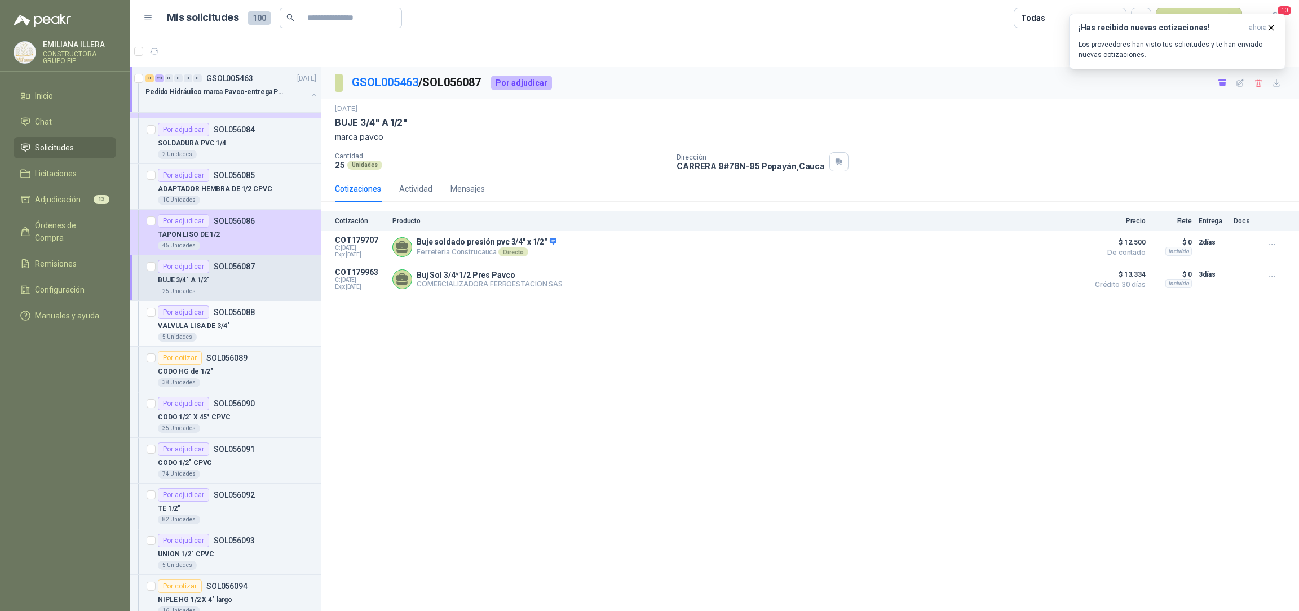
click at [231, 329] on div "VALVULA LISA DE 3/4"" at bounding box center [237, 326] width 158 height 14
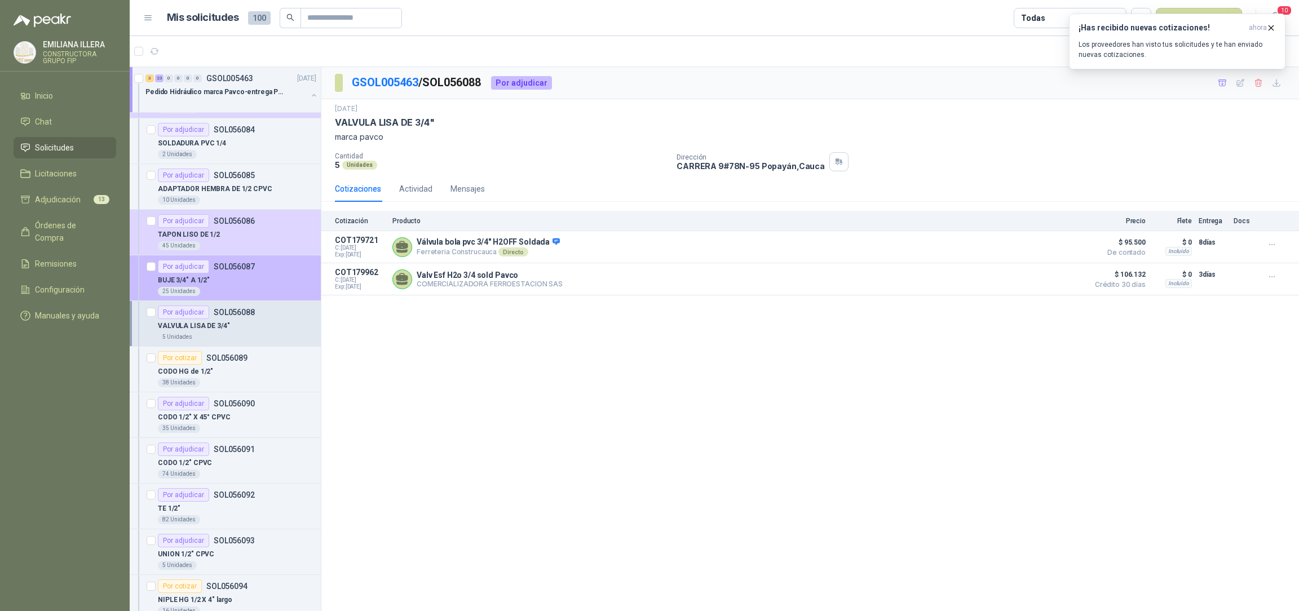
click at [282, 287] on div "BUJE 3/4" A 1/2"" at bounding box center [237, 281] width 158 height 14
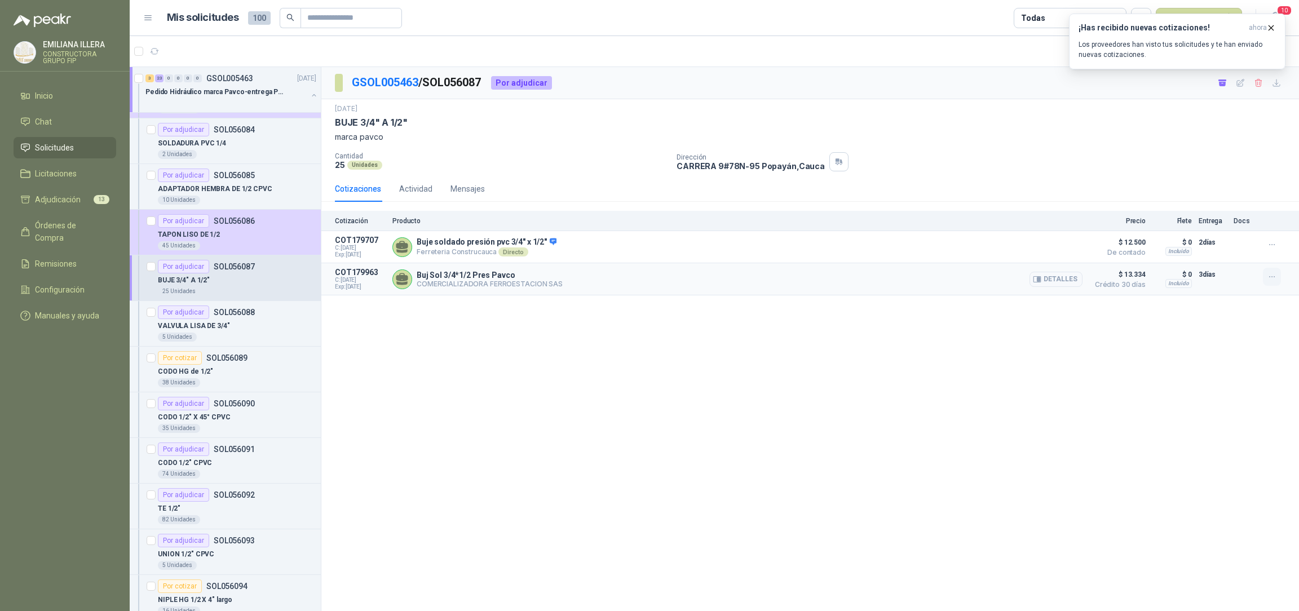
click at [1276, 276] on icon "button" at bounding box center [1273, 277] width 10 height 10
click at [222, 338] on div "5 Unidades" at bounding box center [237, 337] width 158 height 9
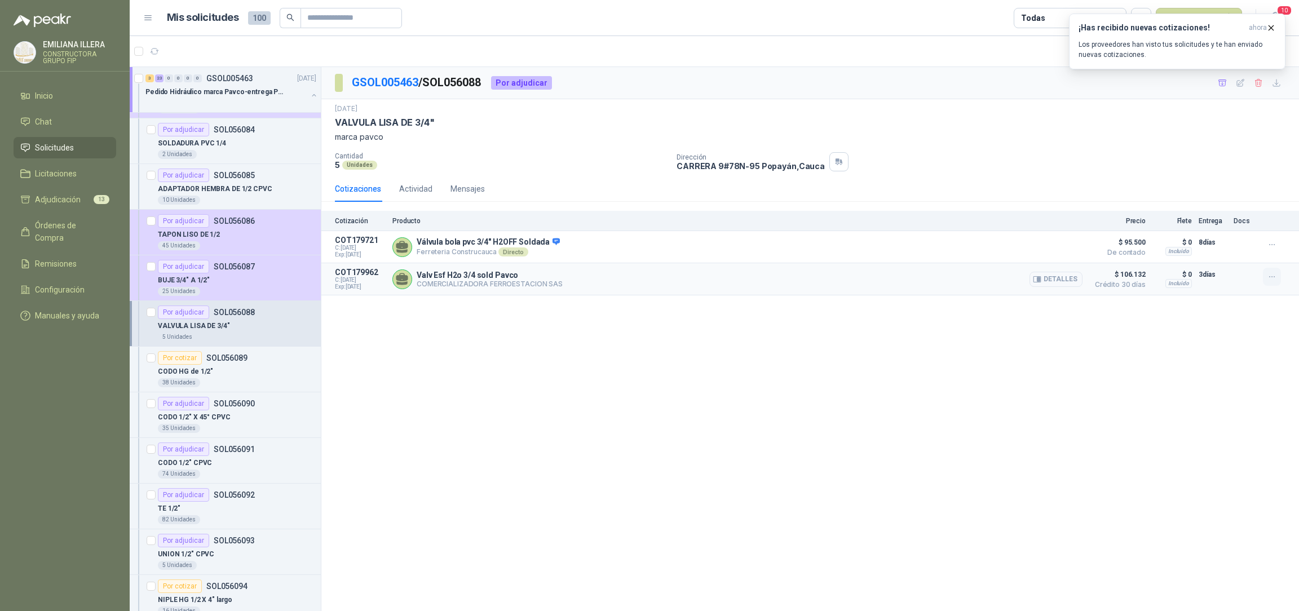
click at [1275, 282] on icon "button" at bounding box center [1273, 277] width 10 height 10
click at [1235, 238] on button "Añadir" at bounding box center [1250, 232] width 90 height 18
drag, startPoint x: 969, startPoint y: 360, endPoint x: 1190, endPoint y: 320, distance: 224.6
click at [969, 360] on div "GSOL005463 / SOL056088 Por adjudicar [DATE] VALVULA [PERSON_NAME] DE 3/4" marca…" at bounding box center [810, 341] width 978 height 548
click at [1272, 284] on button "button" at bounding box center [1272, 277] width 18 height 18
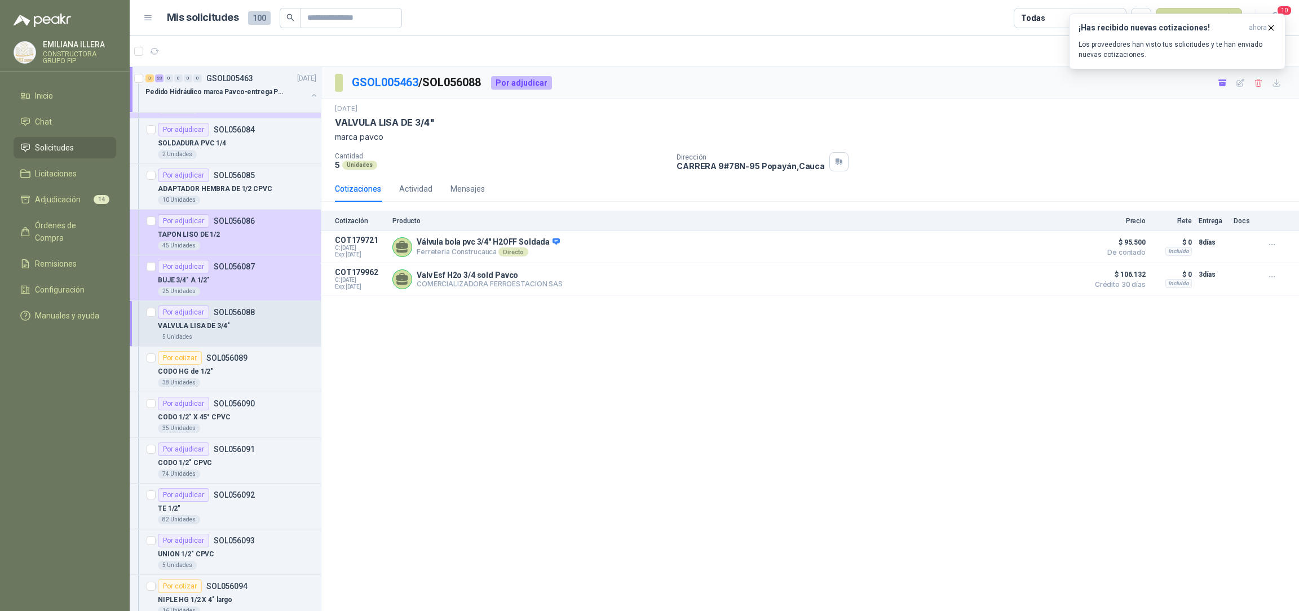
click at [538, 373] on div "GSOL005463 / SOL056088 Por adjudicar [DATE] VALVULA [PERSON_NAME] DE 3/4" marca…" at bounding box center [810, 341] width 978 height 548
click at [224, 387] on div "38 Unidades" at bounding box center [237, 382] width 158 height 9
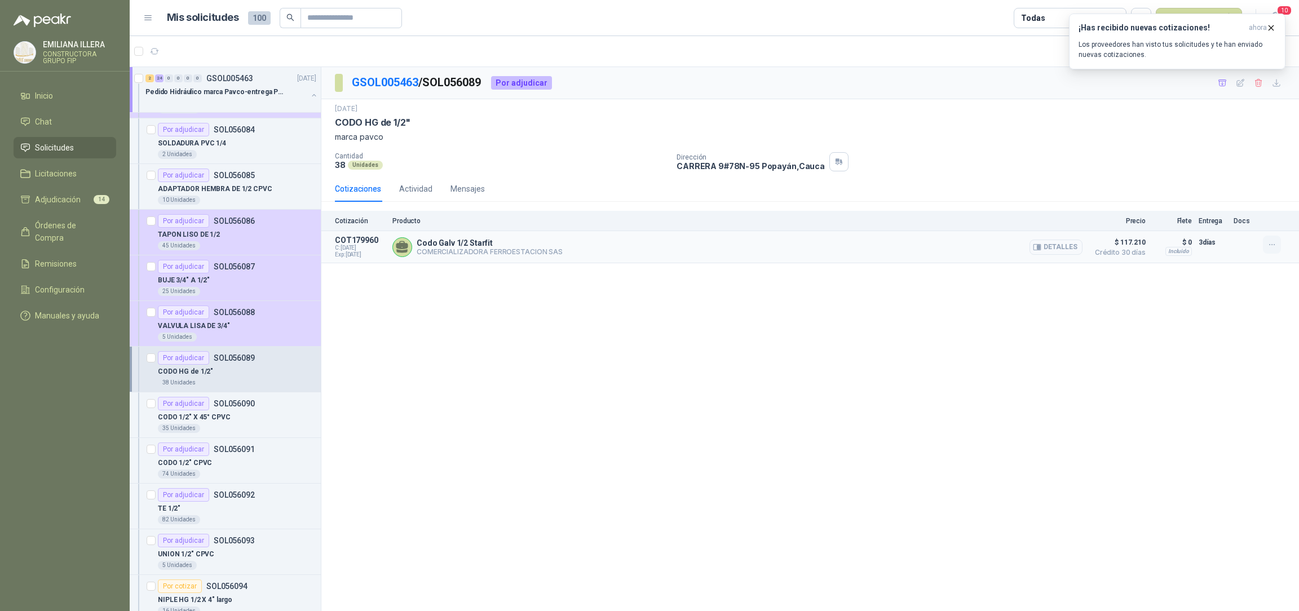
click at [1268, 246] on icon "button" at bounding box center [1273, 245] width 10 height 10
click at [1233, 206] on button "Añadir" at bounding box center [1250, 200] width 90 height 18
click at [249, 413] on div "CODO 1/2" X 45° CPVC" at bounding box center [237, 418] width 158 height 14
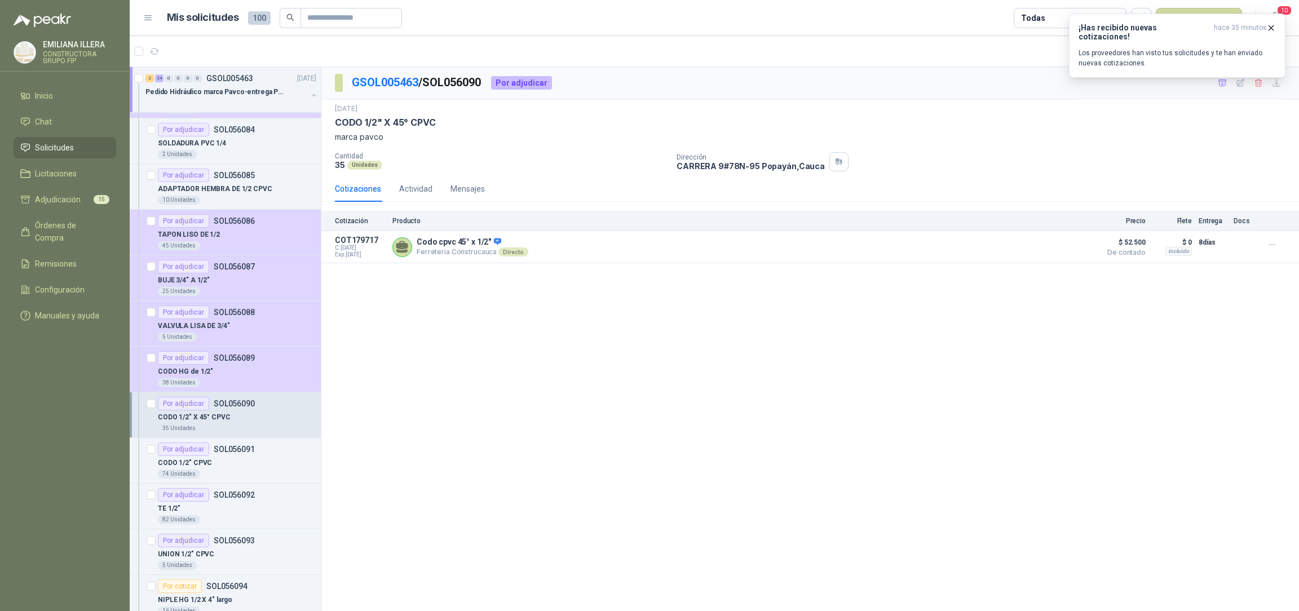
click at [246, 427] on div "35 Unidades" at bounding box center [237, 428] width 158 height 9
click at [252, 466] on div "CODO 1/2" CPVC" at bounding box center [237, 463] width 158 height 14
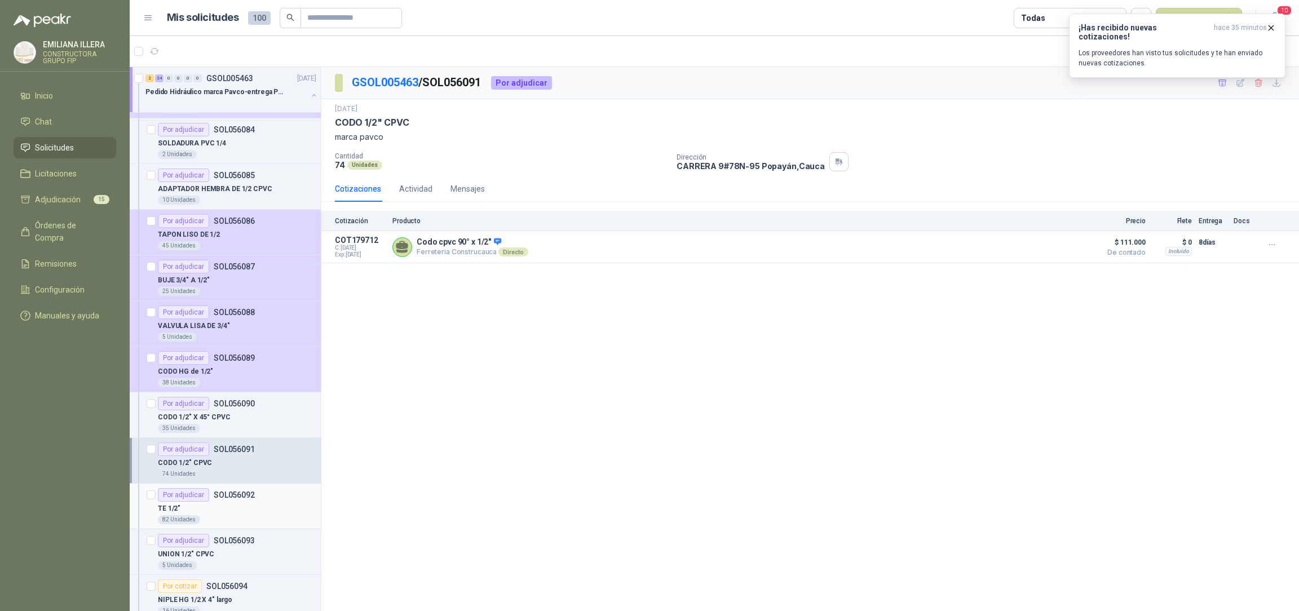
click at [271, 517] on div "82 Unidades" at bounding box center [237, 520] width 158 height 9
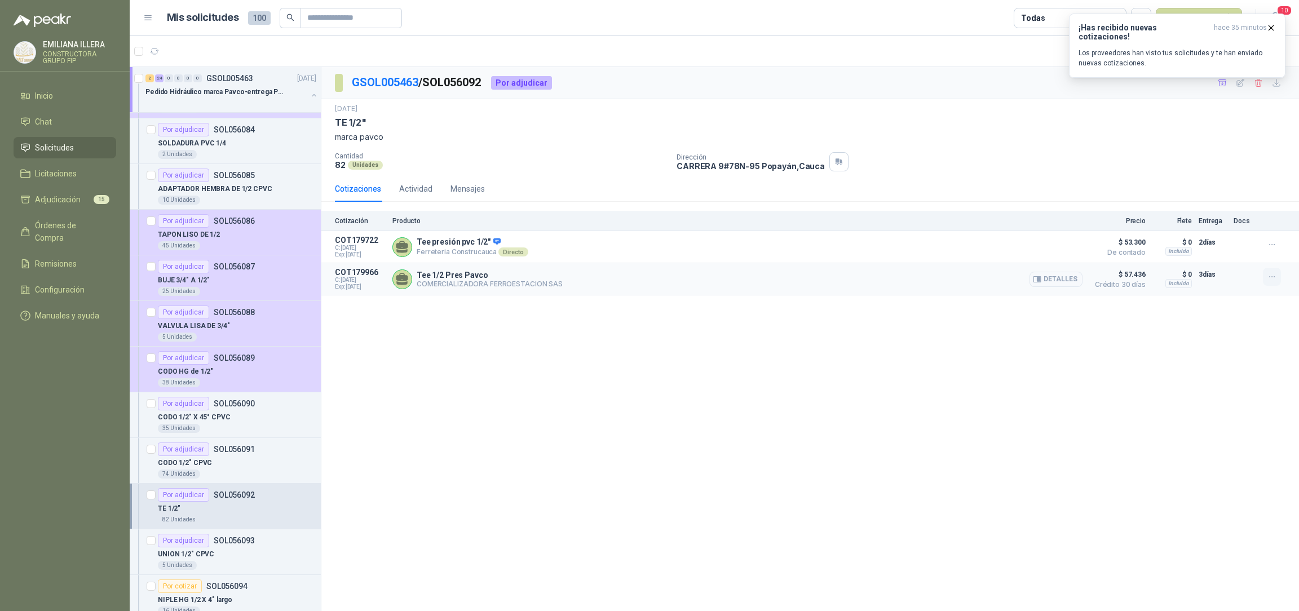
click at [1268, 281] on icon "button" at bounding box center [1273, 277] width 10 height 10
click at [1224, 233] on button "Añadir" at bounding box center [1250, 232] width 90 height 18
drag, startPoint x: 562, startPoint y: 398, endPoint x: 455, endPoint y: 404, distance: 107.3
click at [562, 397] on div "GSOL005463 / SOL056092 Por adjudicar [DATE] TE 1/2" marca pavco Cantidad 82 Uni…" at bounding box center [810, 341] width 978 height 548
click at [1271, 281] on icon "button" at bounding box center [1273, 277] width 10 height 10
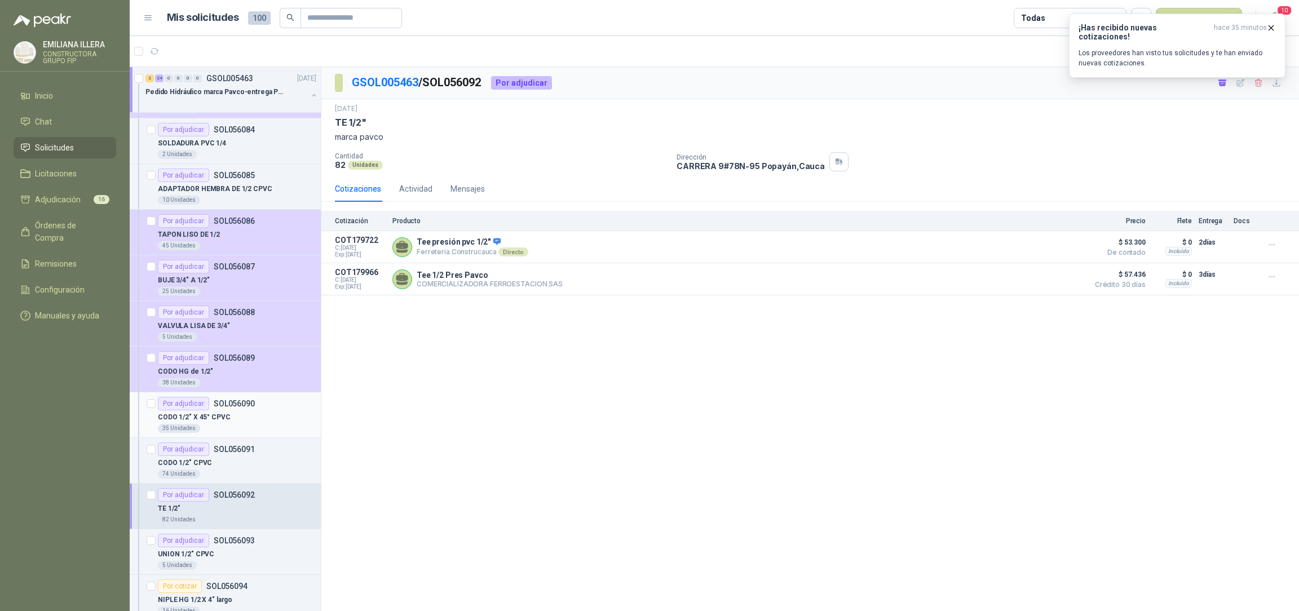
click at [191, 420] on p "CODO 1/2" X 45° CPVC" at bounding box center [194, 417] width 73 height 11
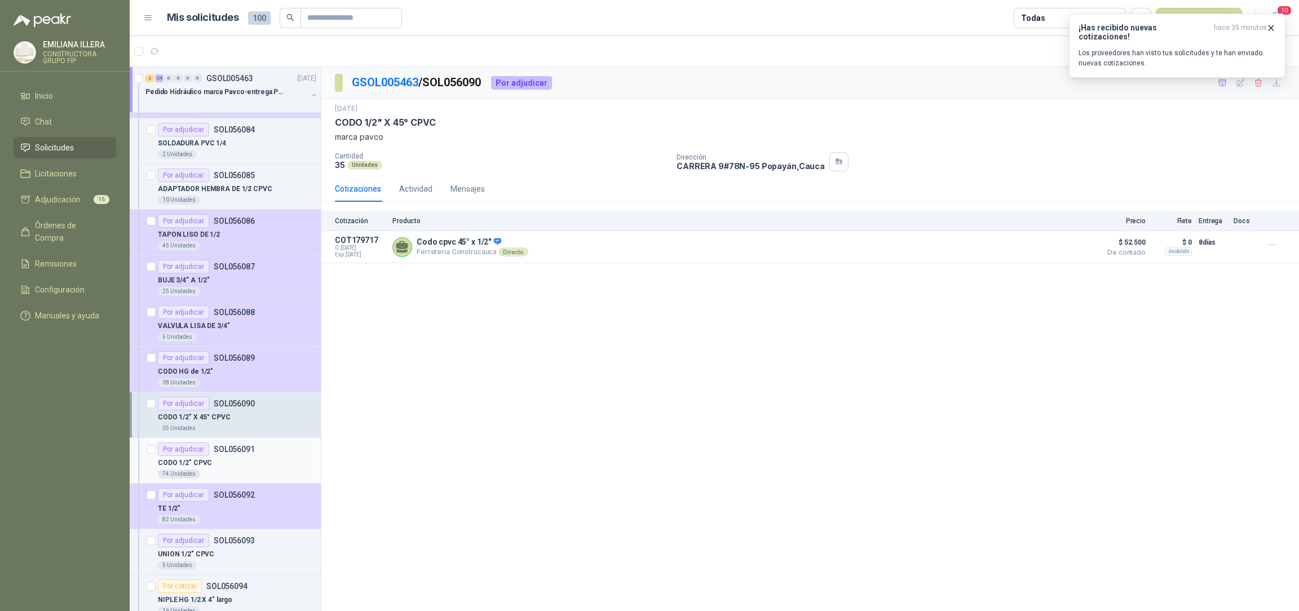
click at [250, 477] on div "74 Unidades" at bounding box center [237, 474] width 158 height 9
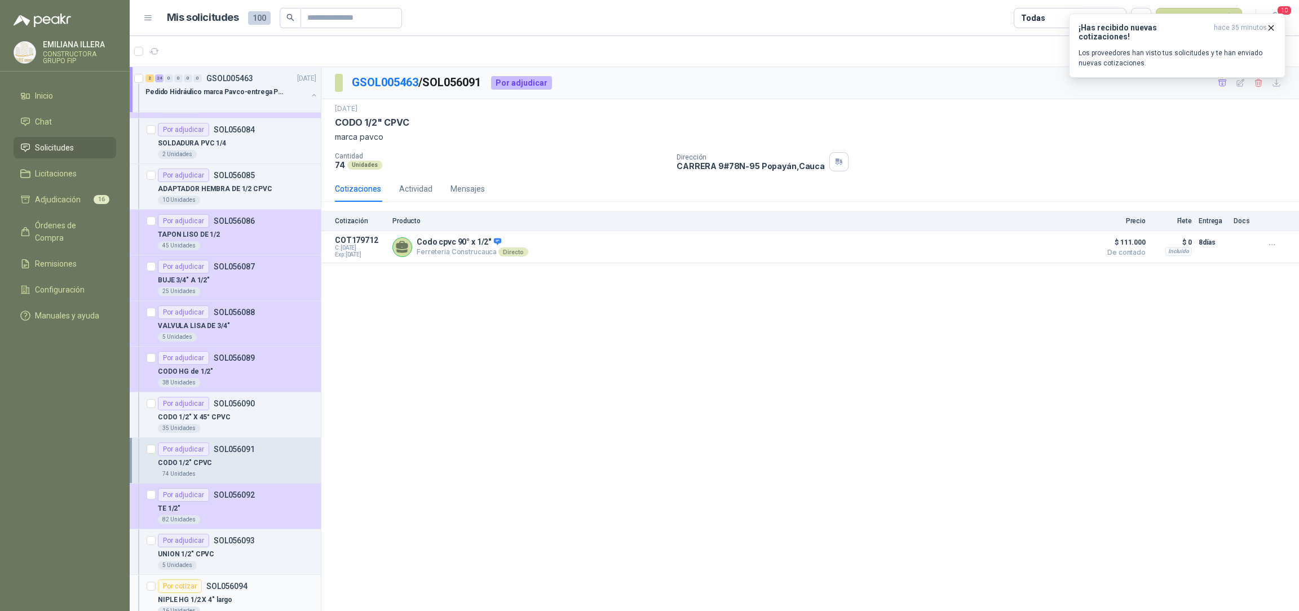
scroll to position [803, 0]
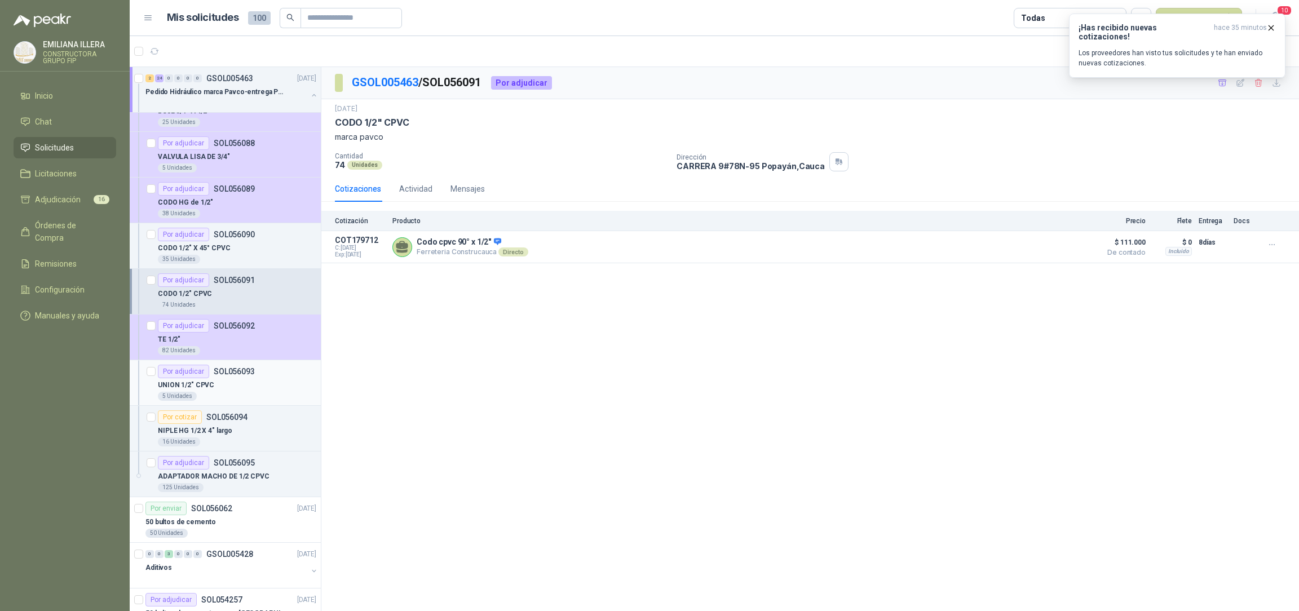
click at [249, 396] on div "5 Unidades" at bounding box center [237, 396] width 158 height 9
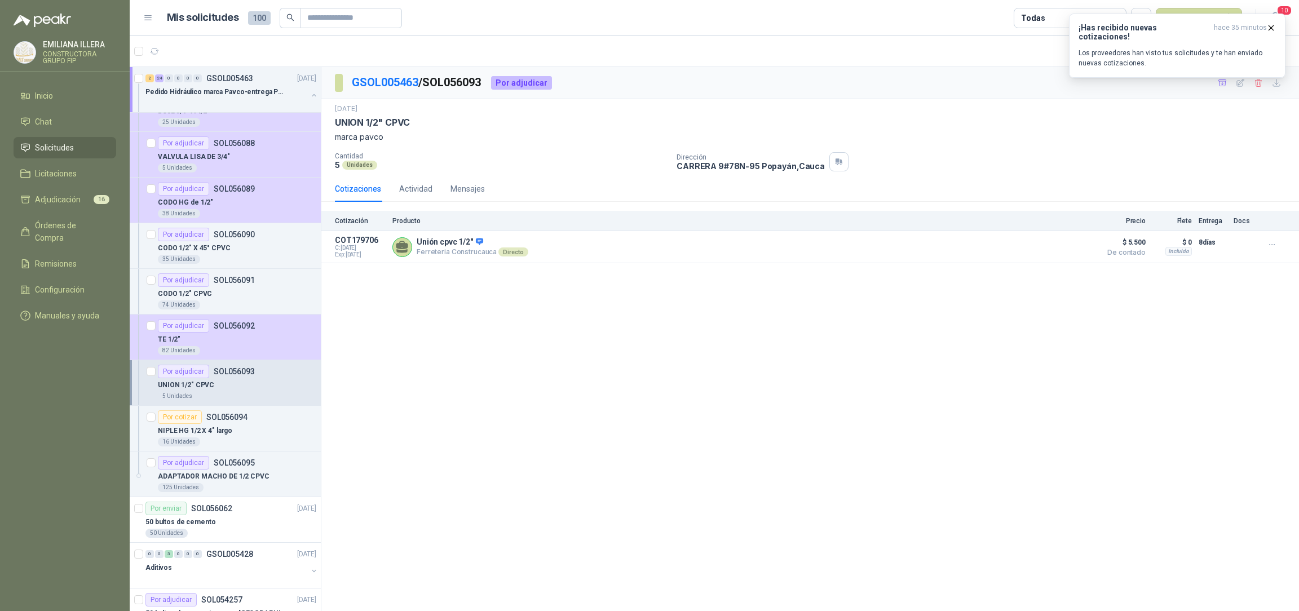
click at [290, 385] on div "UNION 1/2" CPVC" at bounding box center [237, 385] width 158 height 14
click at [272, 431] on div "NIPLE HG 1/2 X 4" largo" at bounding box center [237, 431] width 158 height 14
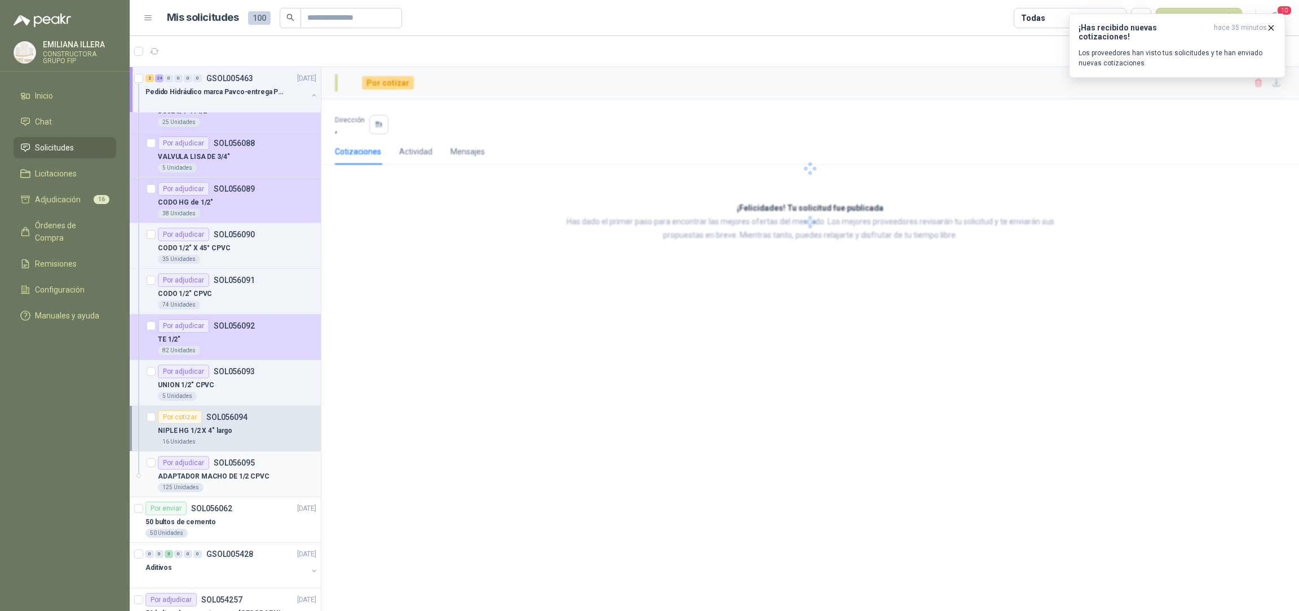
click at [270, 482] on div "ADAPTADOR MACHO DE 1/2 CPVC" at bounding box center [237, 477] width 158 height 14
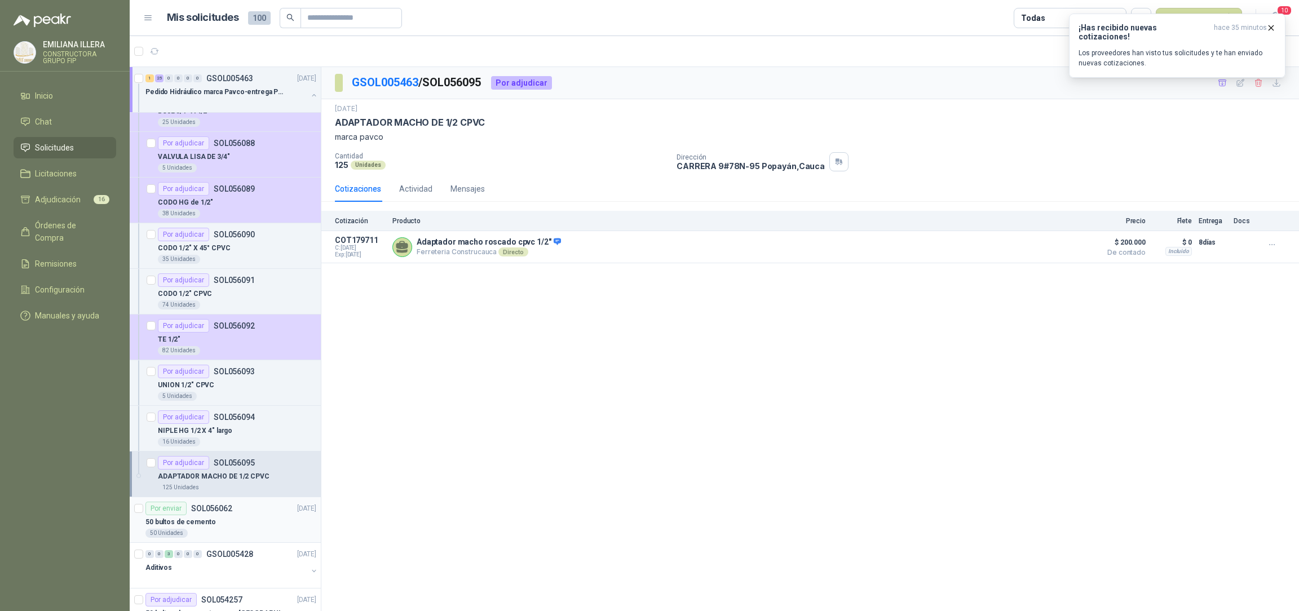
click at [258, 527] on div "50 bultos de cemento" at bounding box center [231, 523] width 171 height 14
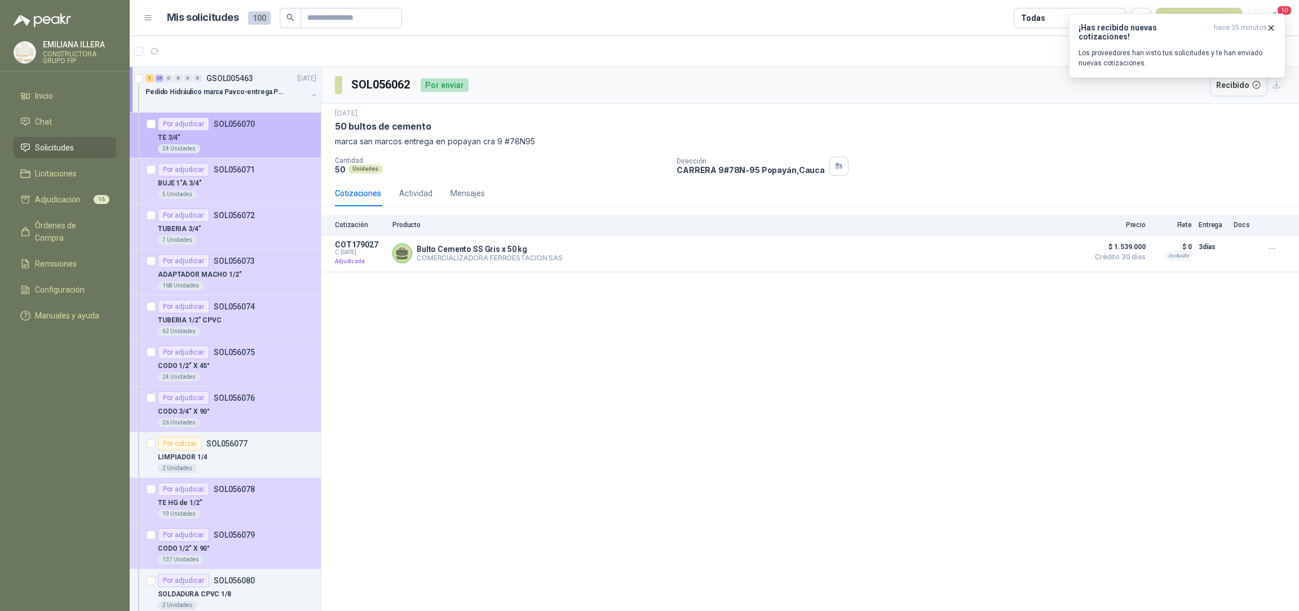
click at [231, 136] on div "TE 3/4"" at bounding box center [237, 138] width 158 height 14
